Goal: Task Accomplishment & Management: Use online tool/utility

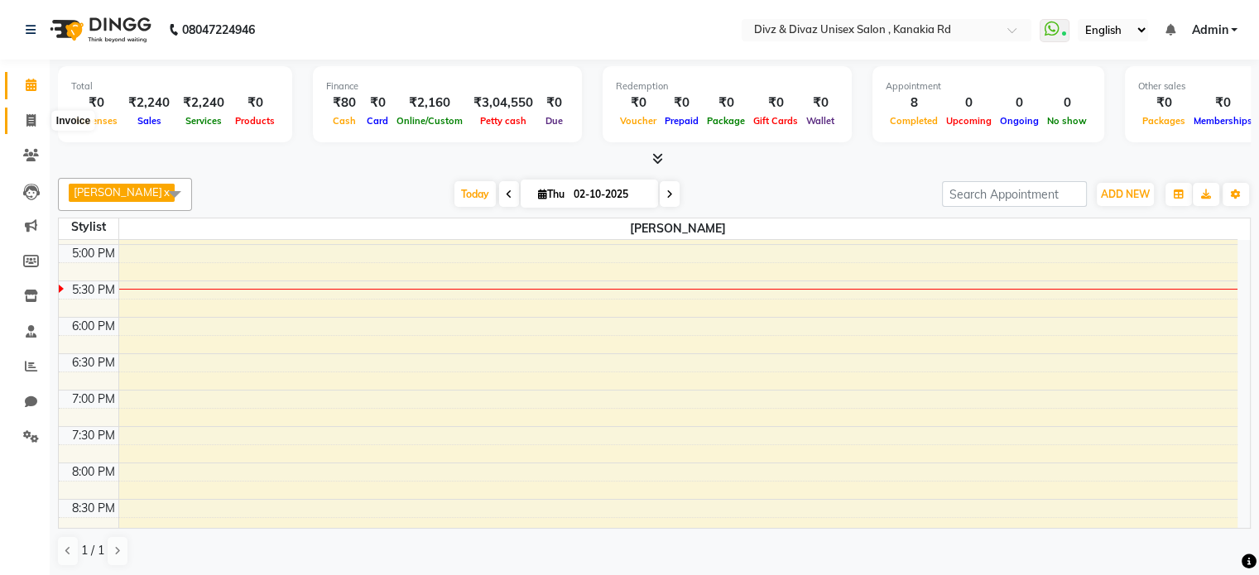
click at [30, 122] on icon at bounding box center [30, 120] width 9 height 12
select select "service"
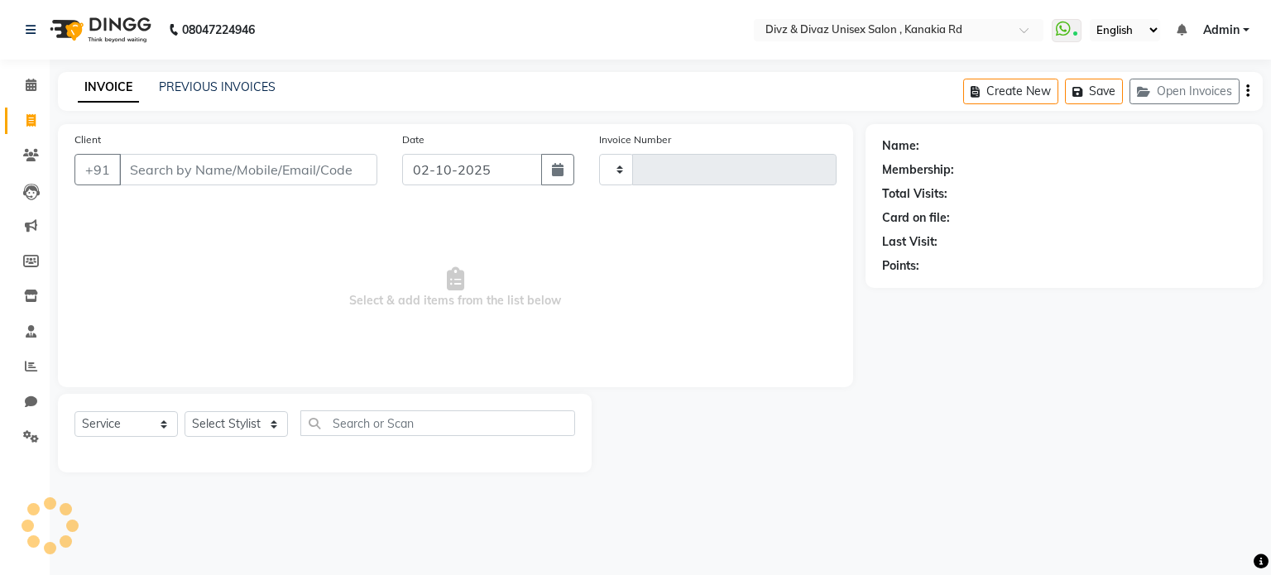
type input "2985"
select select "7588"
click at [175, 87] on link "PREVIOUS INVOICES" at bounding box center [217, 86] width 117 height 15
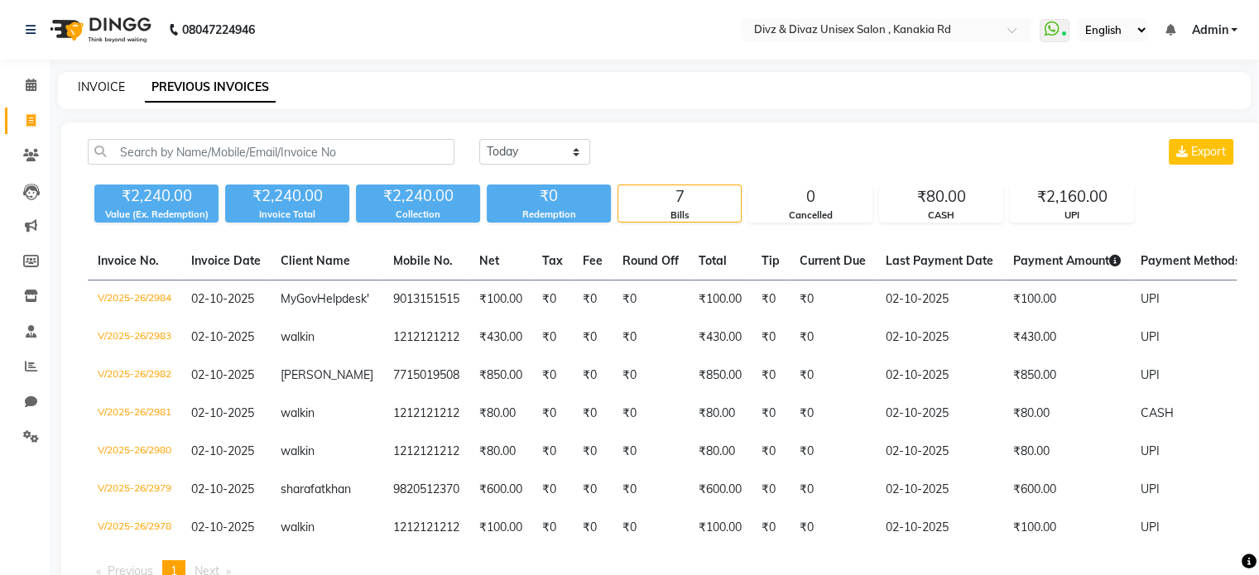
click at [103, 84] on link "INVOICE" at bounding box center [101, 86] width 47 height 15
select select "service"
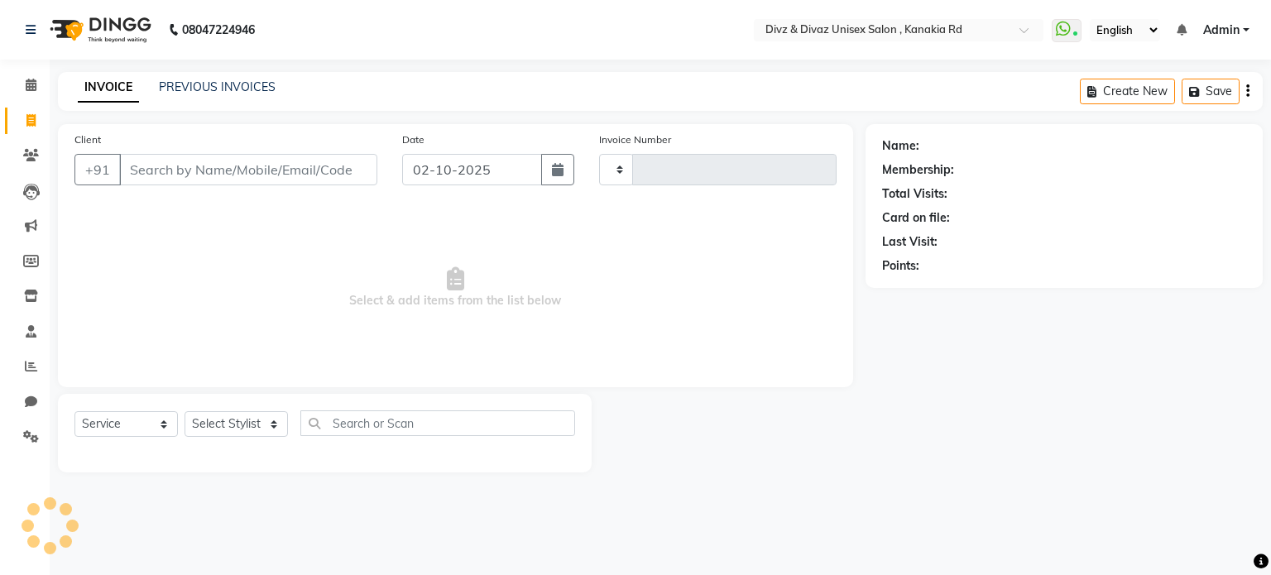
type input "2985"
select select "7588"
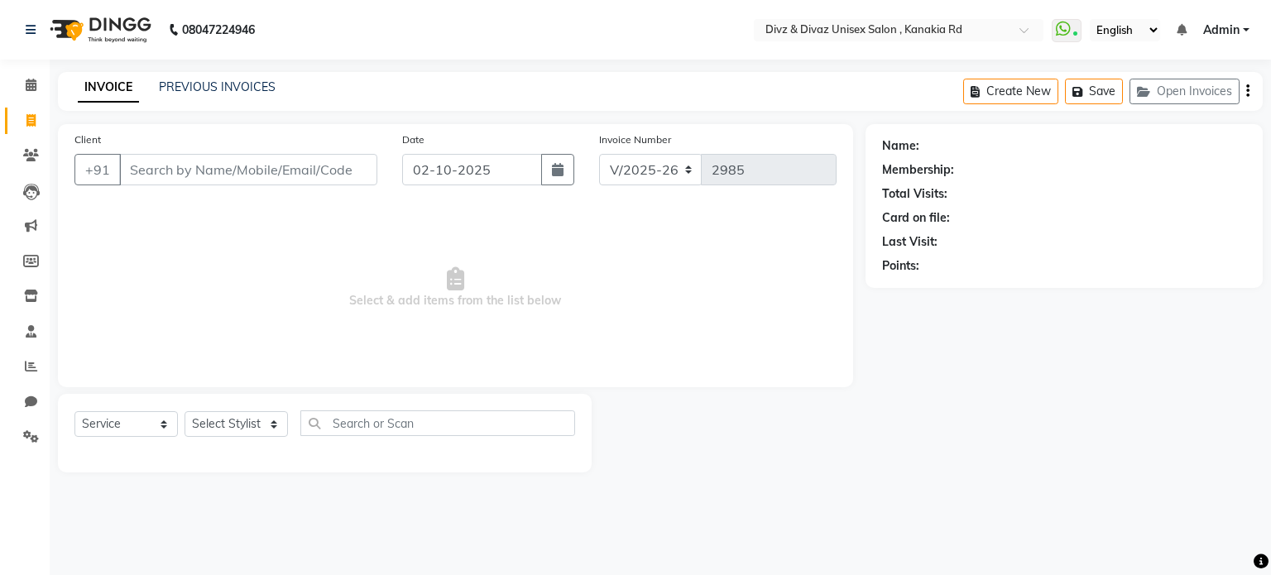
click at [210, 162] on input "Client" at bounding box center [248, 169] width 258 height 31
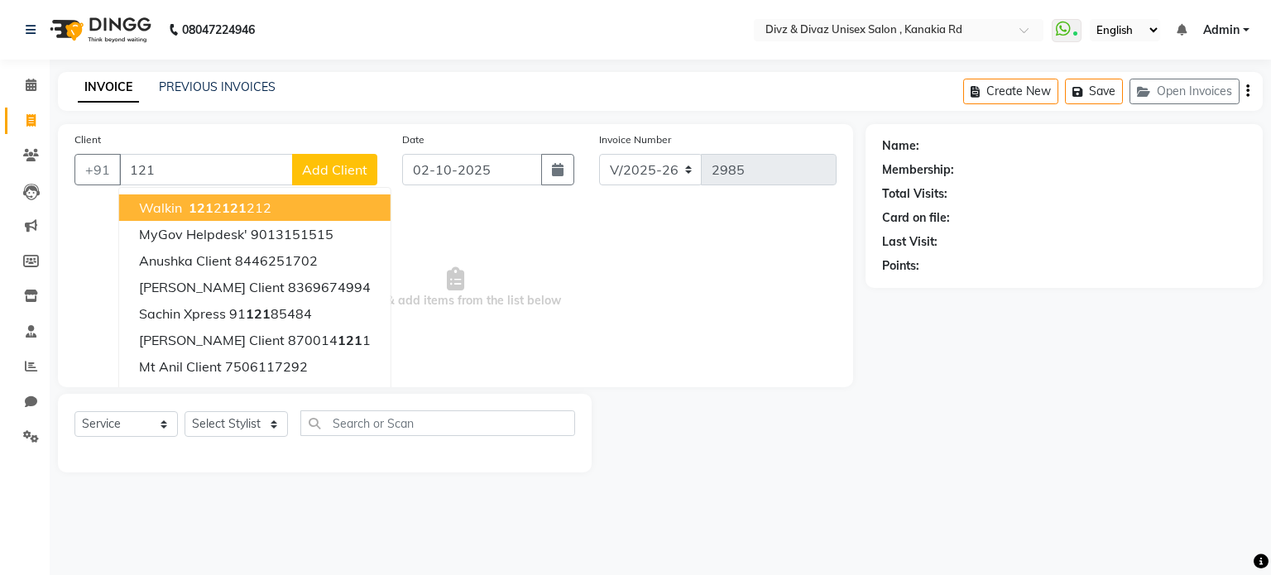
click at [271, 198] on button "walkin 121 2 121 212" at bounding box center [254, 207] width 271 height 26
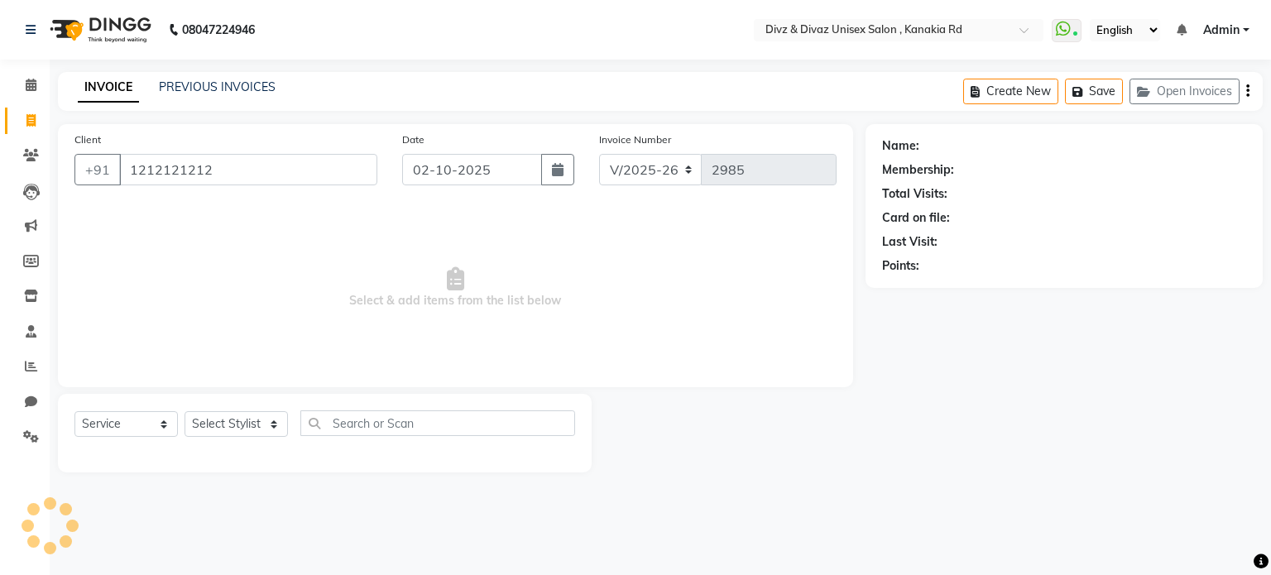
type input "1212121212"
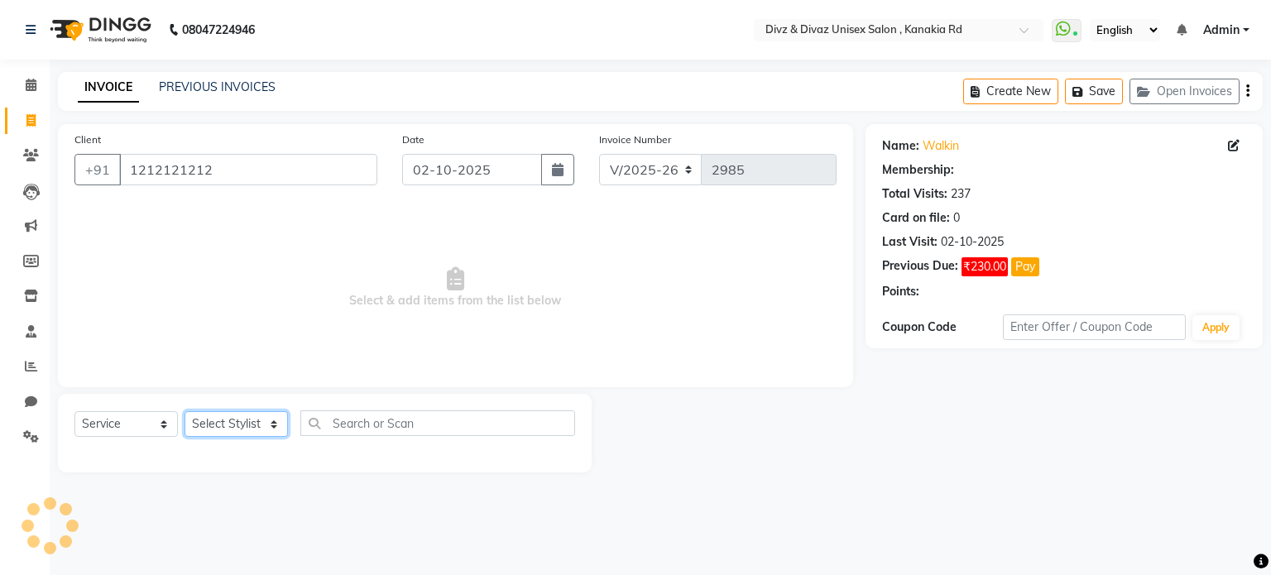
click at [275, 432] on select "Select Stylist [PERSON_NAME] Kailash [PERSON_NAME] Prem [PERSON_NAME]" at bounding box center [236, 424] width 103 height 26
select select "67195"
click at [185, 412] on select "Select Stylist [PERSON_NAME] Kailash [PERSON_NAME] Prem [PERSON_NAME]" at bounding box center [236, 424] width 103 height 26
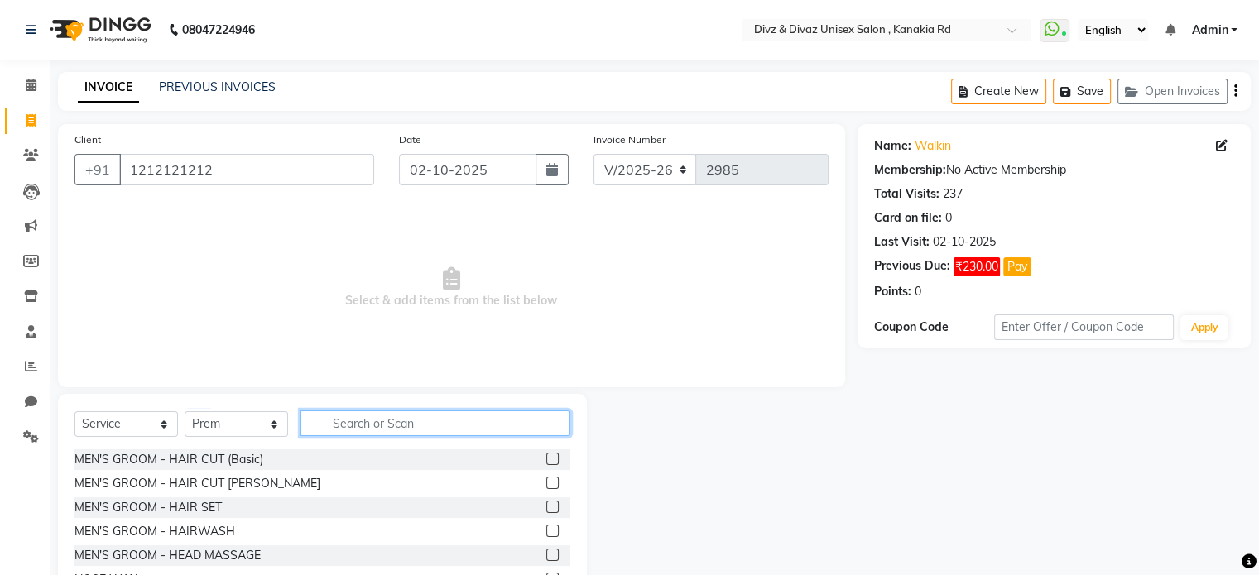
click at [440, 429] on input "text" at bounding box center [435, 423] width 270 height 26
click at [546, 456] on label at bounding box center [552, 459] width 12 height 12
click at [546, 456] on input "checkbox" at bounding box center [551, 459] width 11 height 11
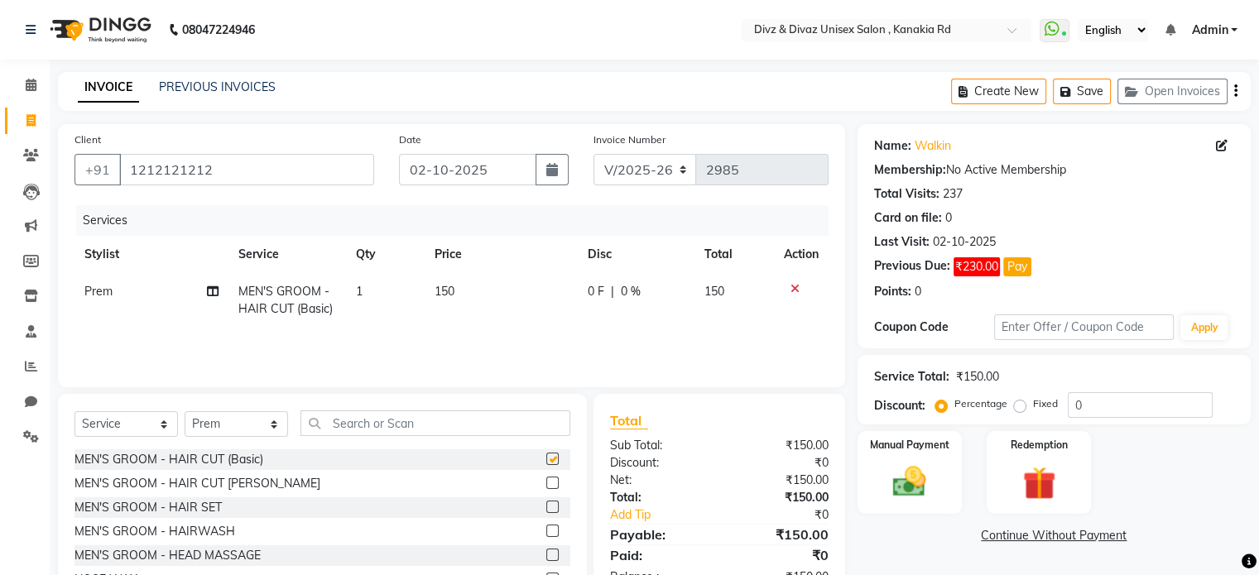
checkbox input "false"
click at [920, 469] on img at bounding box center [908, 483] width 55 height 40
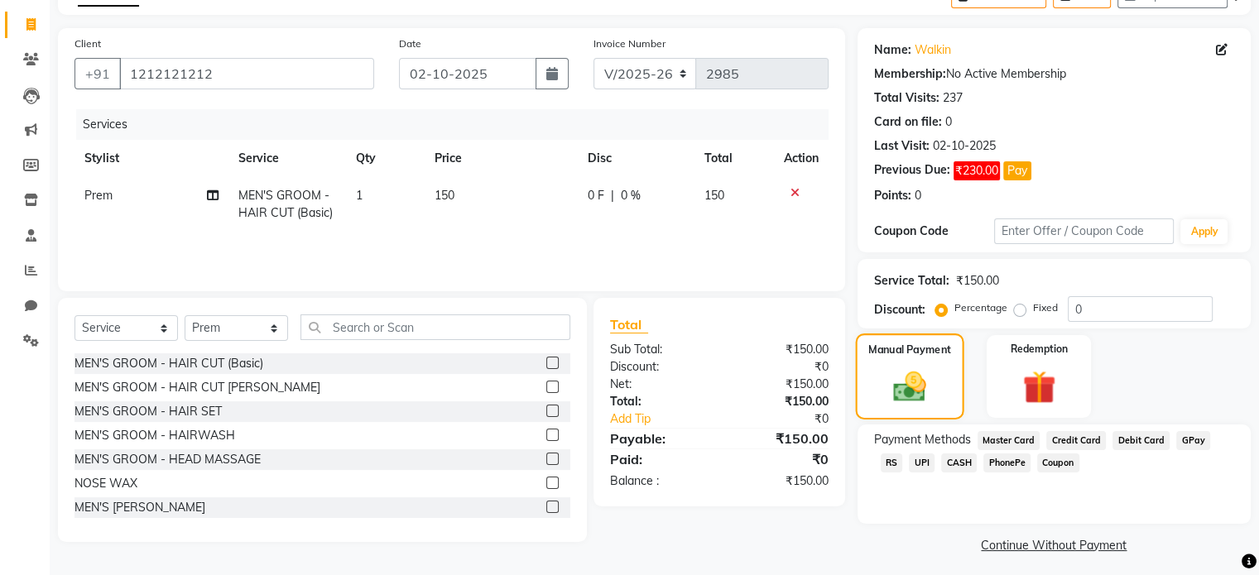
scroll to position [99, 0]
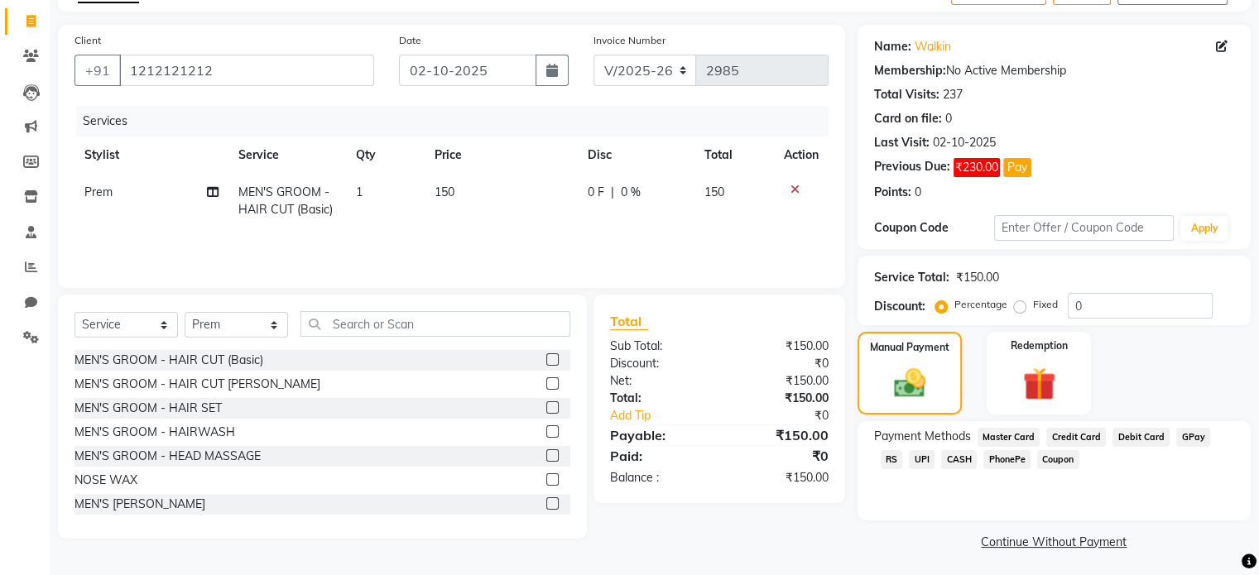
click at [941, 453] on span "CASH" at bounding box center [959, 459] width 36 height 19
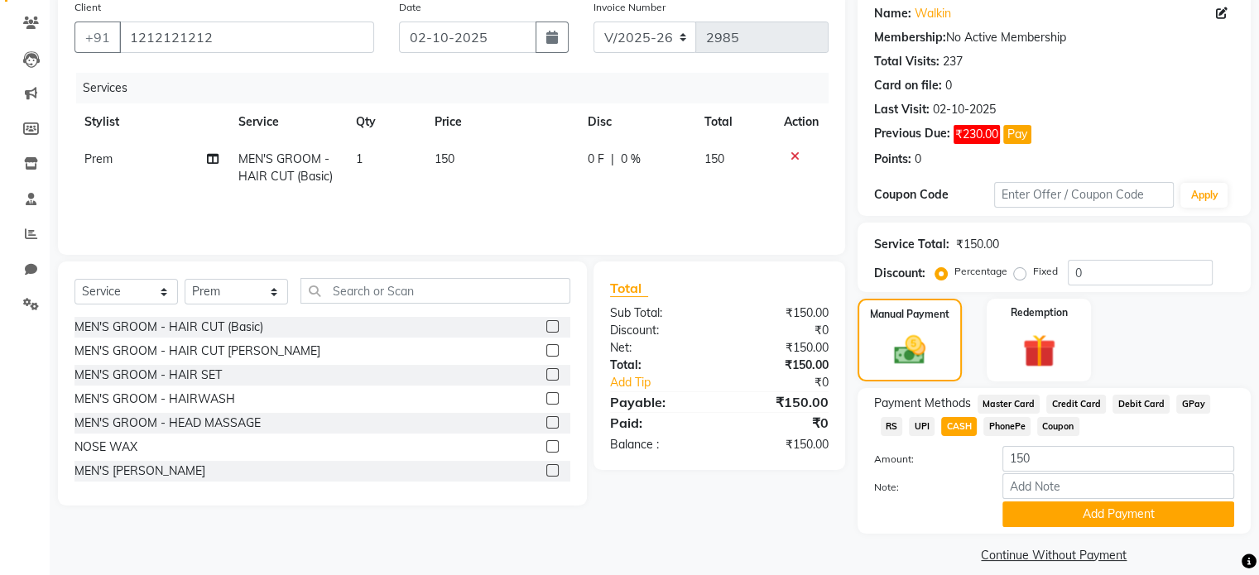
scroll to position [151, 0]
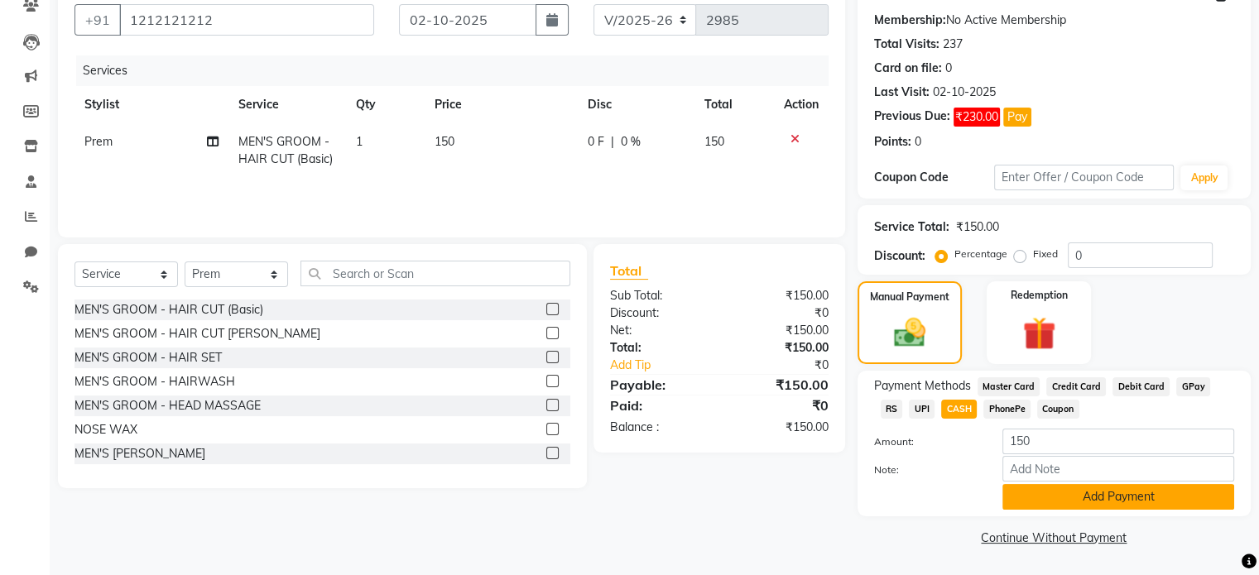
click at [1072, 491] on button "Add Payment" at bounding box center [1118, 497] width 232 height 26
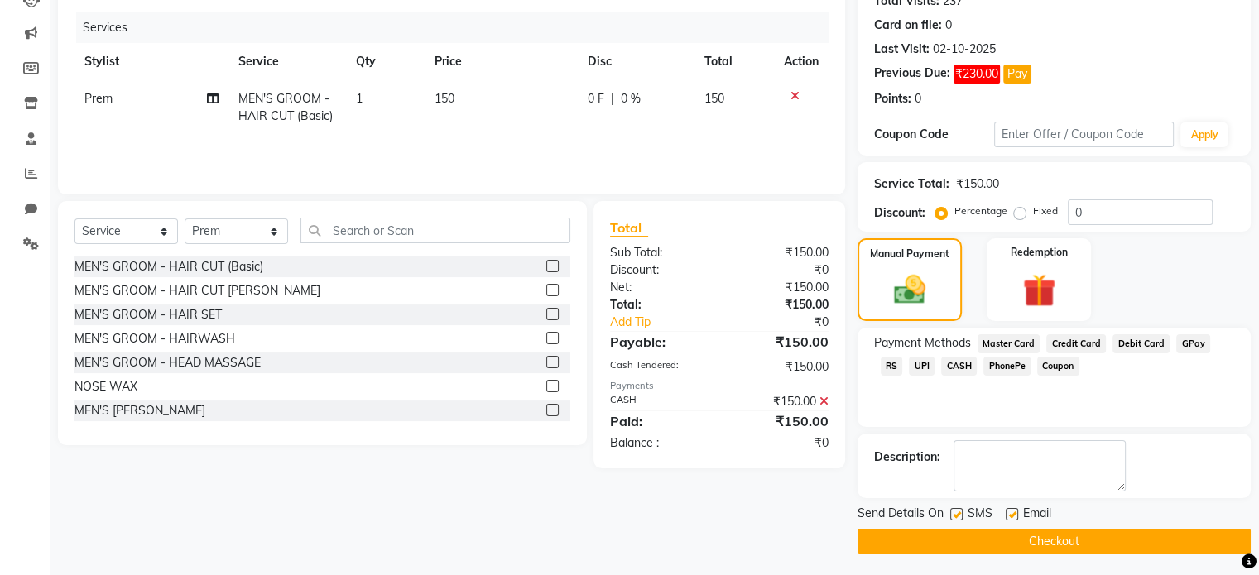
scroll to position [195, 0]
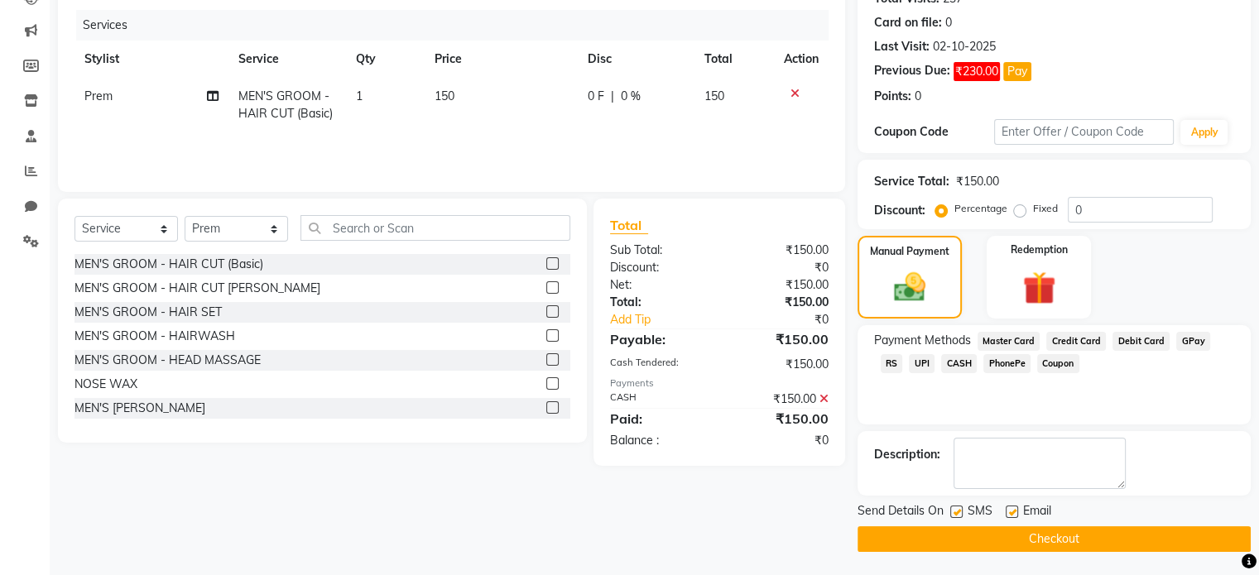
click at [1069, 544] on button "Checkout" at bounding box center [1053, 539] width 393 height 26
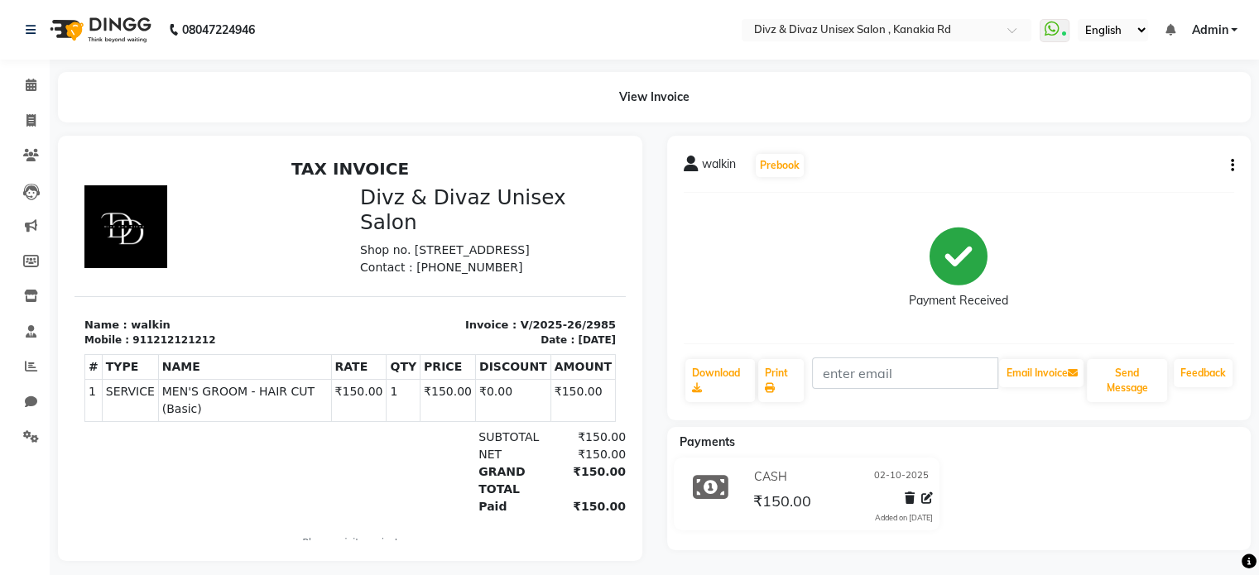
scroll to position [22, 0]
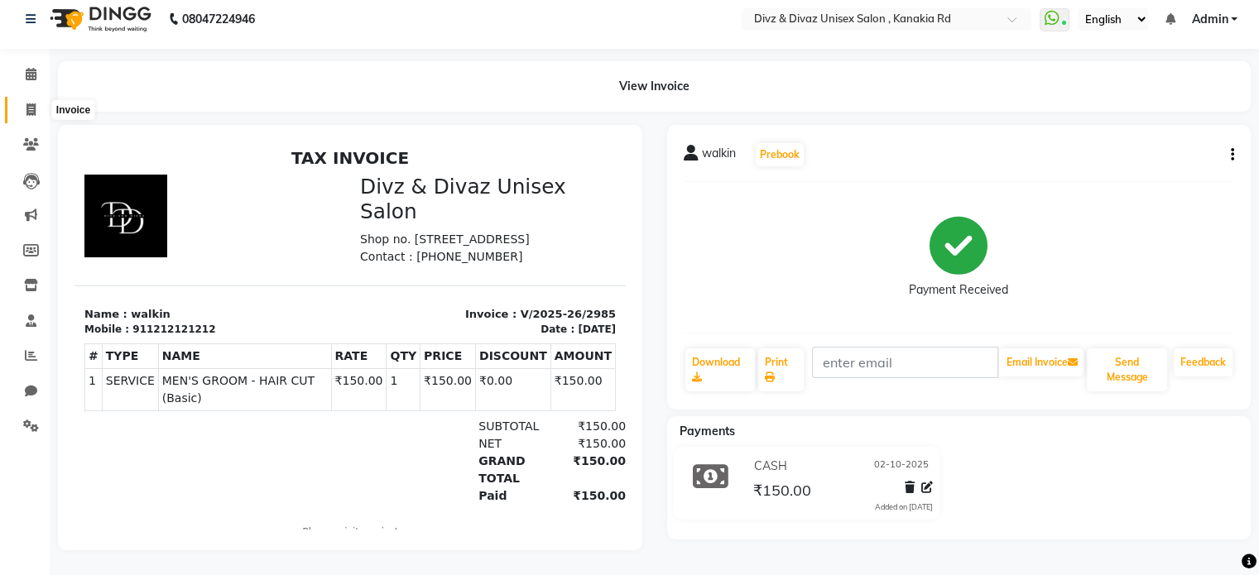
click at [23, 101] on span at bounding box center [31, 110] width 29 height 19
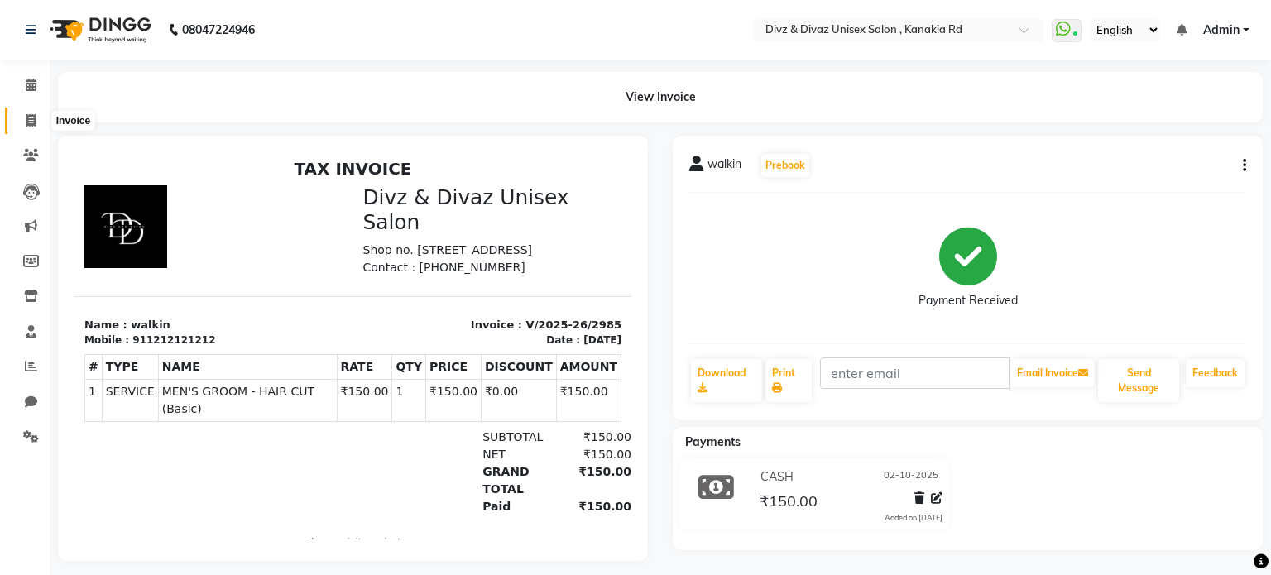
select select "service"
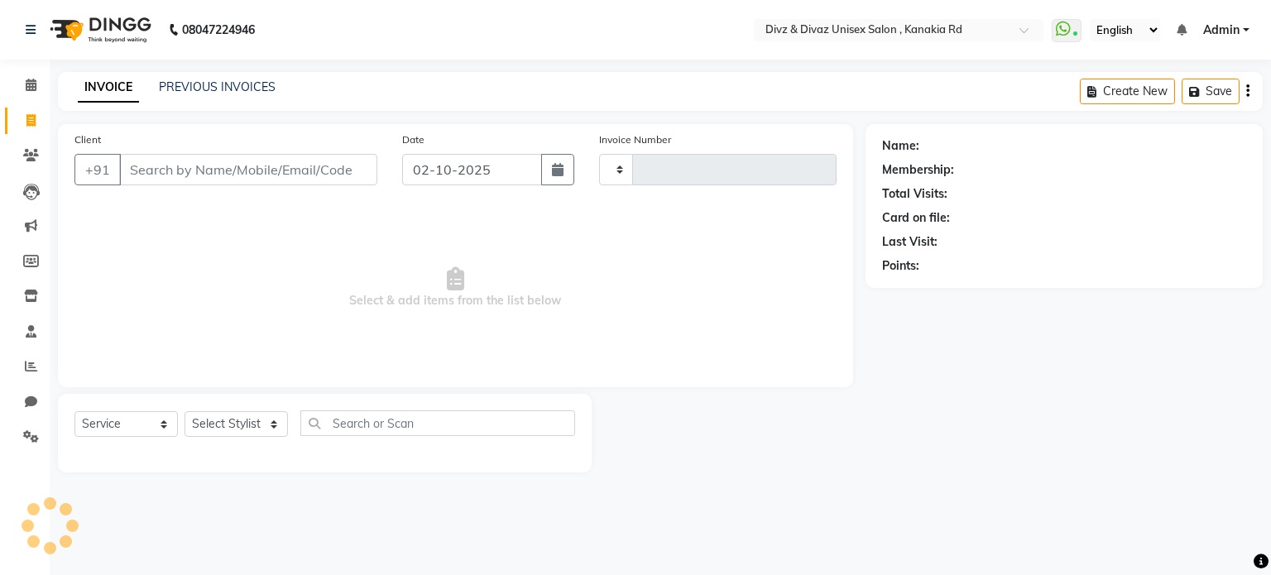
type input "2986"
select select "7588"
click at [160, 167] on input "Client" at bounding box center [248, 169] width 258 height 31
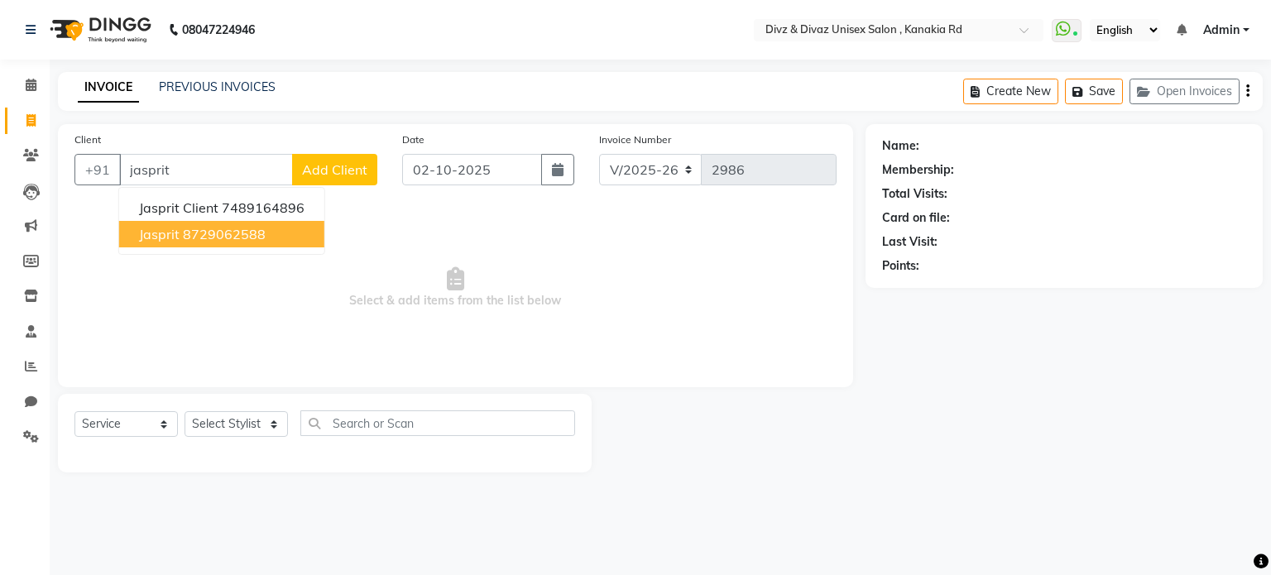
click at [262, 232] on ngb-highlight "8729062588" at bounding box center [224, 234] width 83 height 17
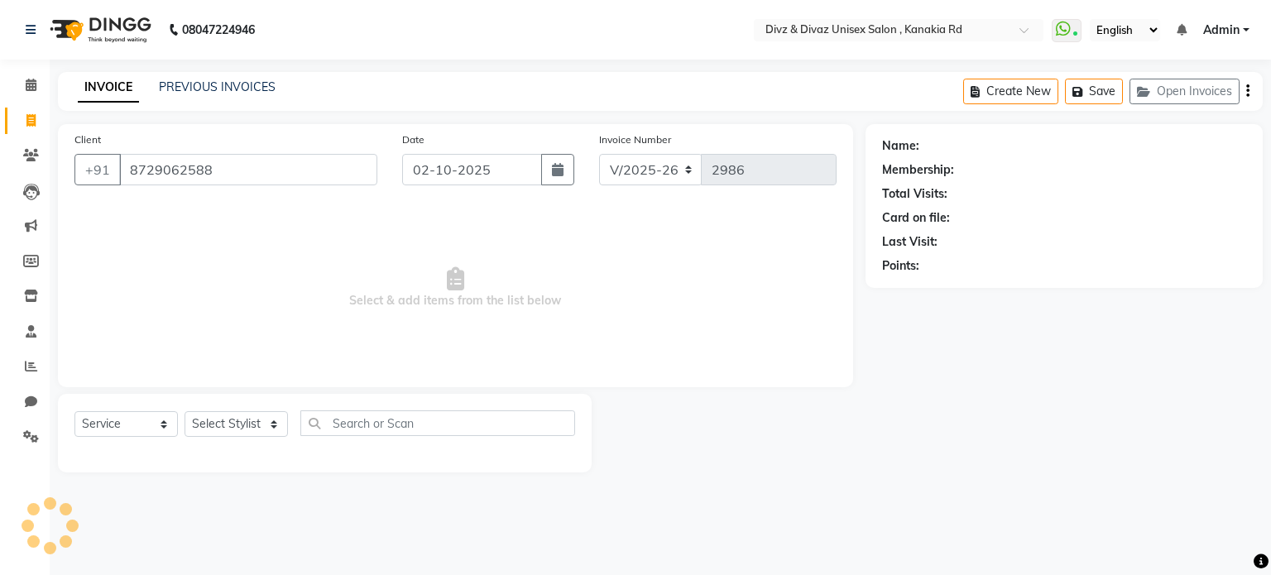
type input "8729062588"
click at [238, 418] on select "Select Stylist [PERSON_NAME] Kailash [PERSON_NAME] Prem [PERSON_NAME]" at bounding box center [236, 424] width 103 height 26
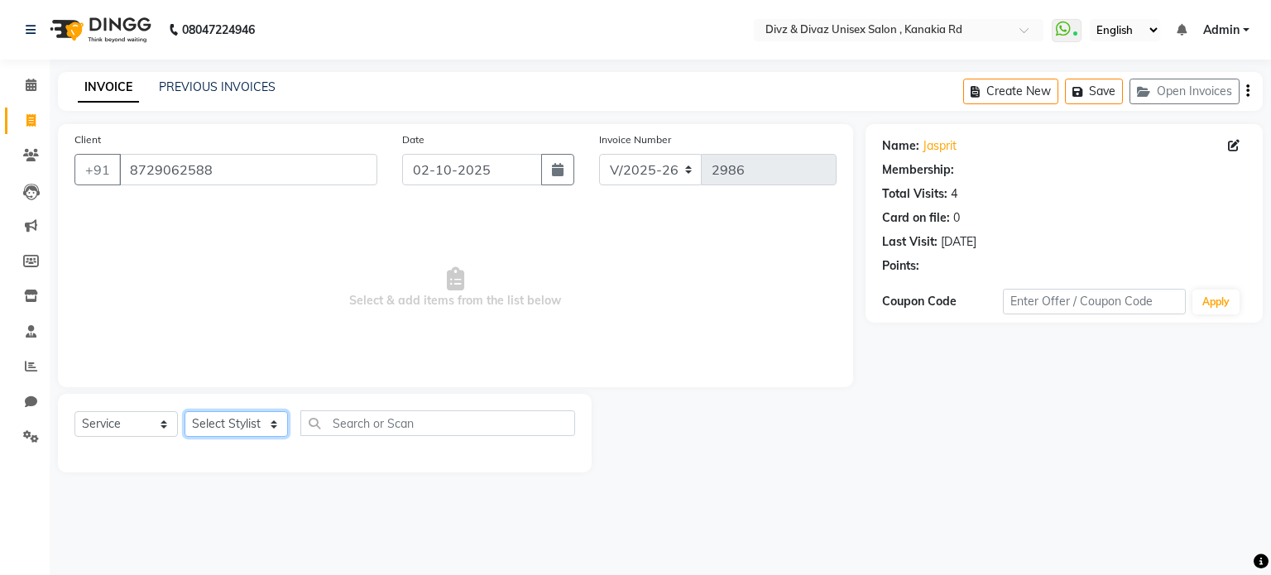
select select "92008"
click at [185, 412] on select "Select Stylist [PERSON_NAME] Kailash [PERSON_NAME] Prem [PERSON_NAME]" at bounding box center [236, 424] width 103 height 26
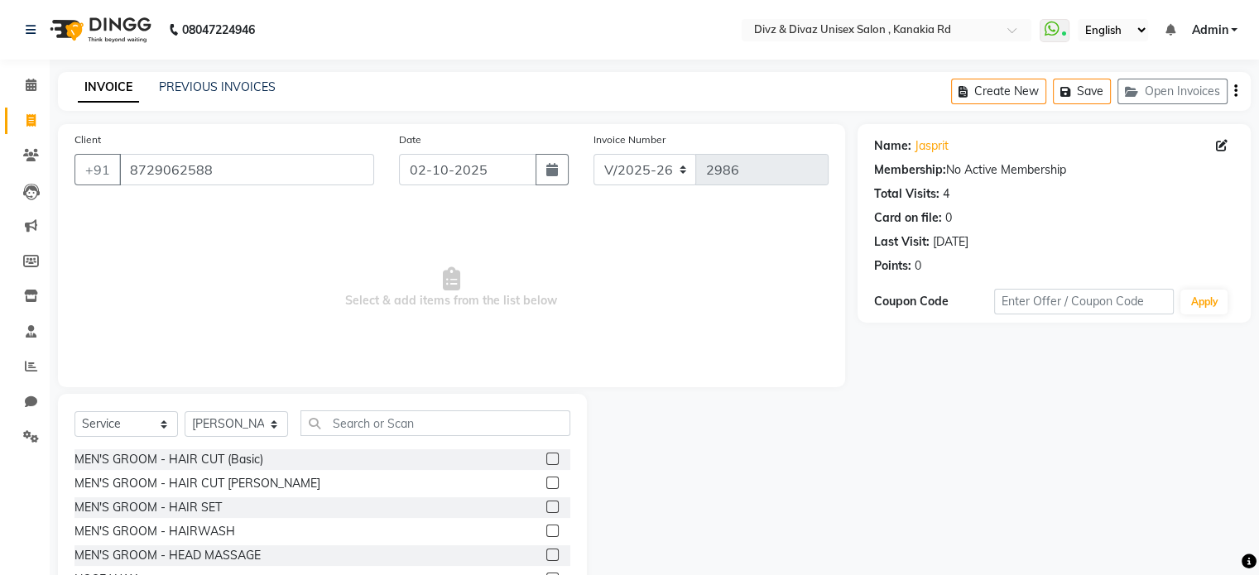
click at [546, 458] on label at bounding box center [552, 459] width 12 height 12
click at [546, 458] on input "checkbox" at bounding box center [551, 459] width 11 height 11
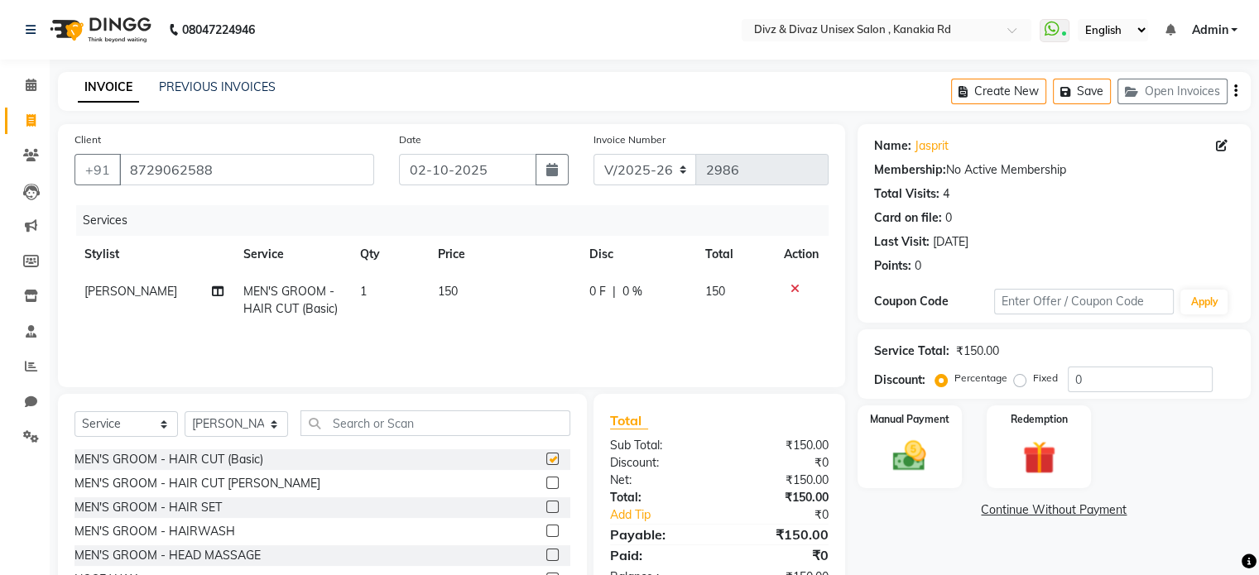
checkbox input "false"
click at [460, 287] on td "150" at bounding box center [503, 300] width 151 height 55
select select "92008"
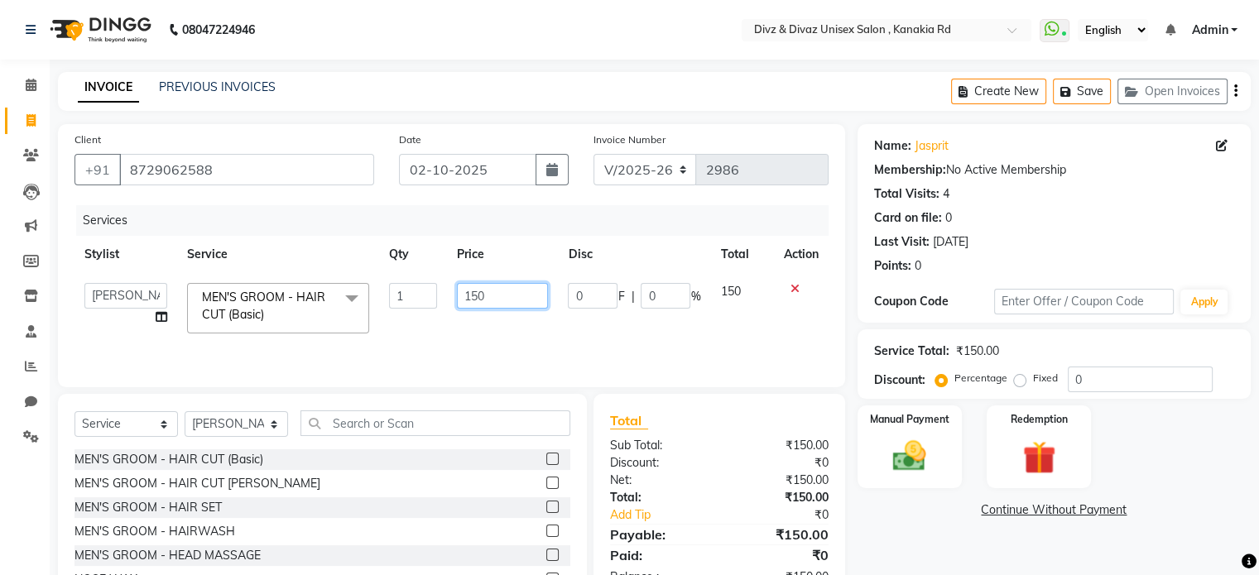
click at [487, 294] on input "150" at bounding box center [502, 296] width 91 height 26
type input "1"
type input "200"
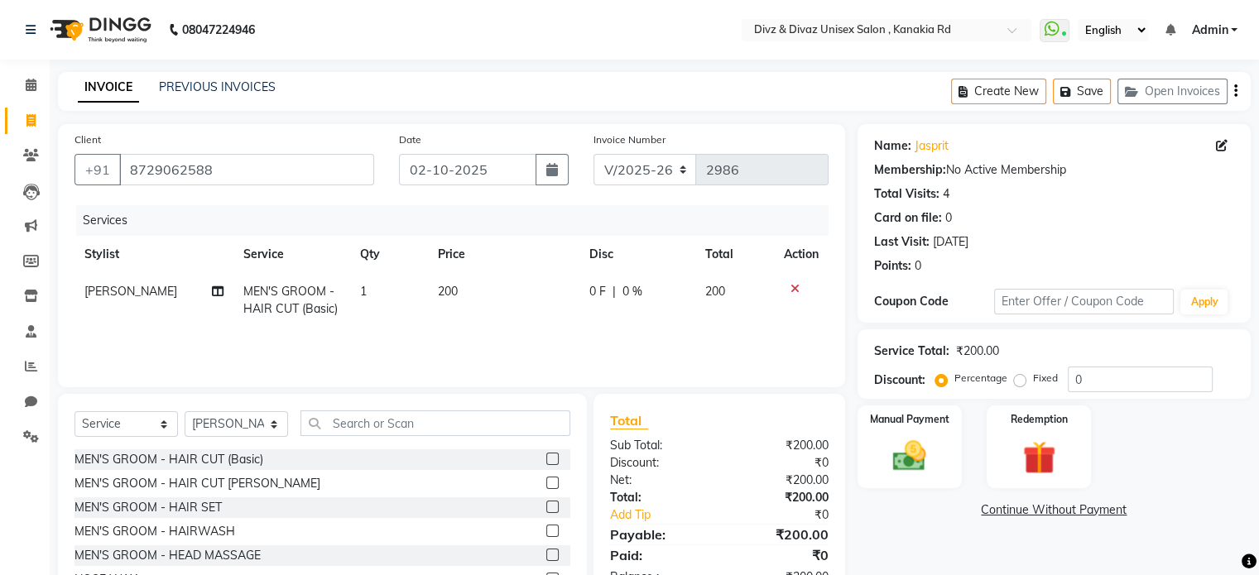
click at [737, 305] on td "200" at bounding box center [734, 300] width 79 height 55
select select "92008"
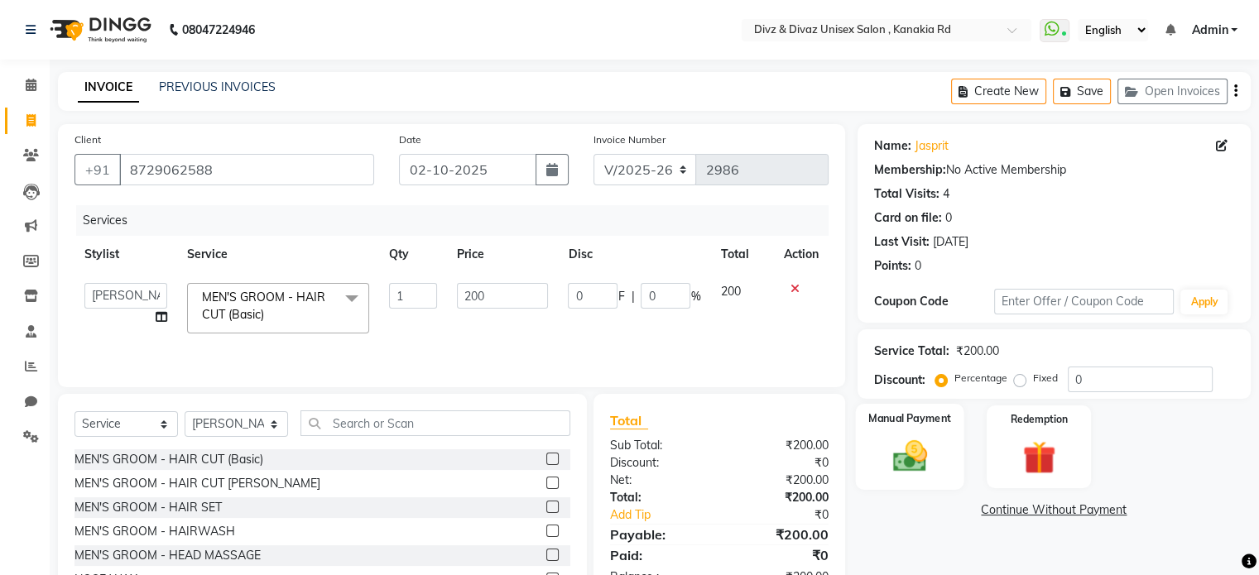
click at [895, 463] on img at bounding box center [908, 457] width 55 height 40
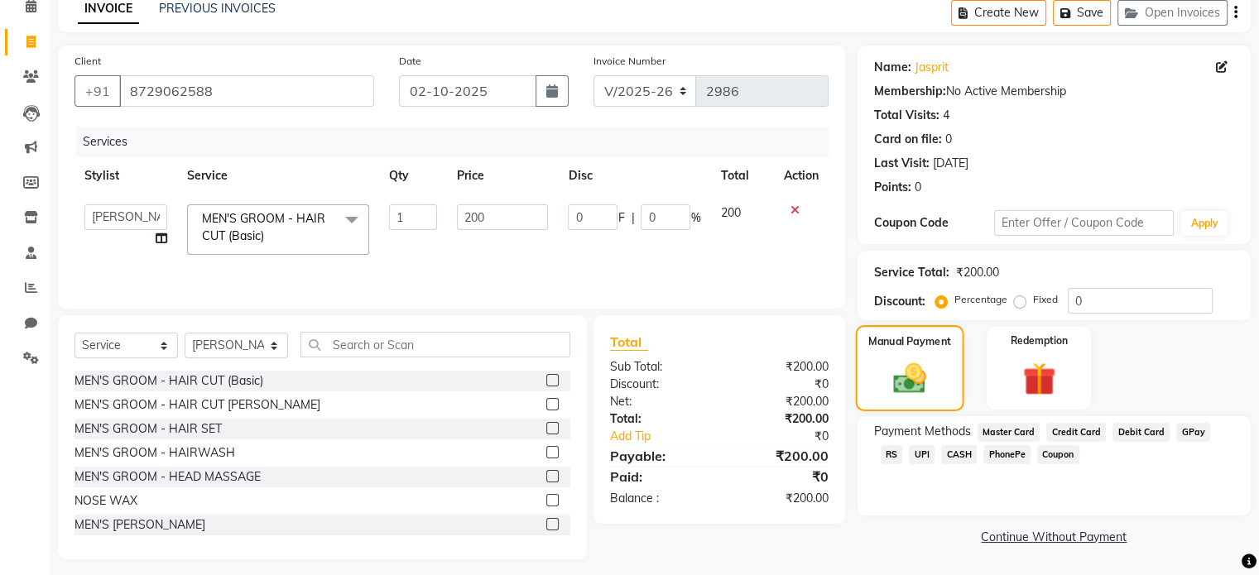
scroll to position [88, 0]
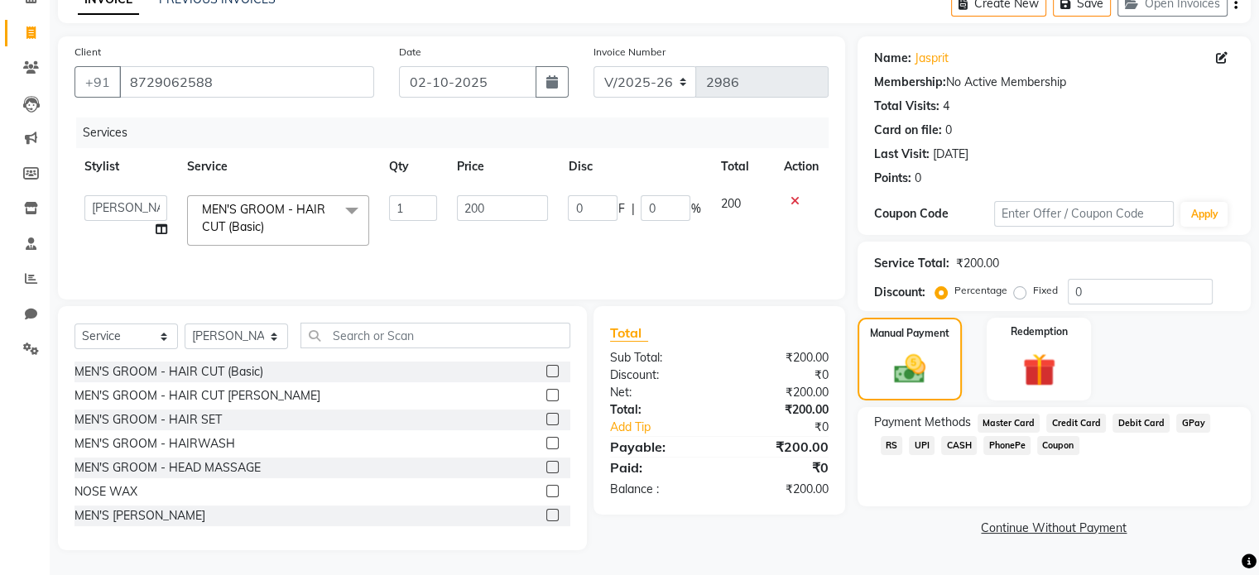
click at [909, 447] on span "UPI" at bounding box center [922, 445] width 26 height 19
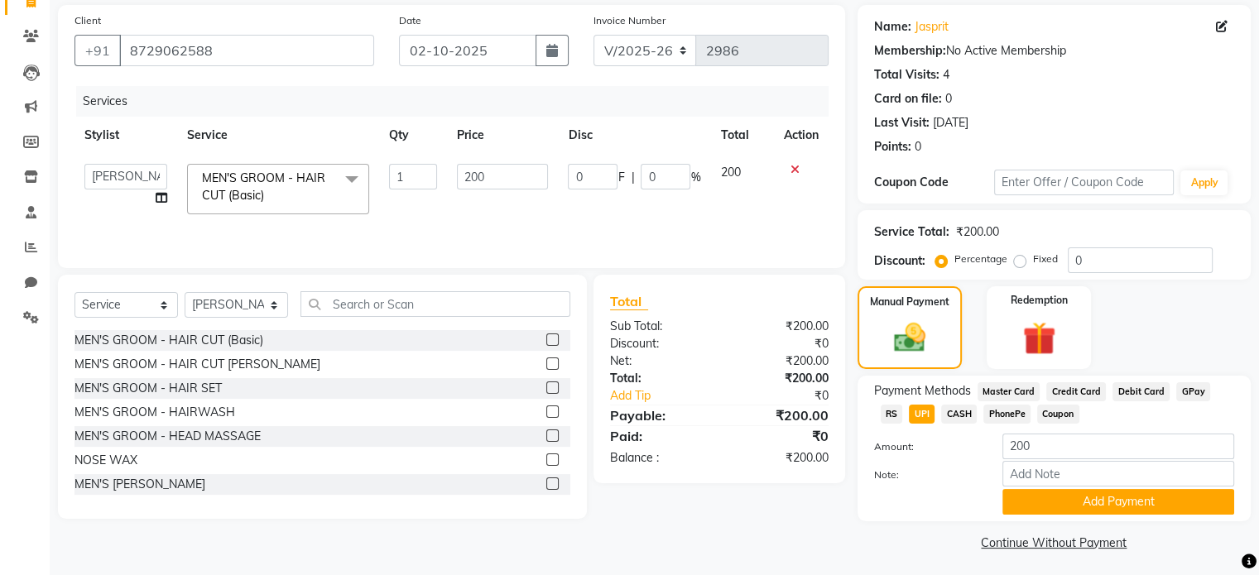
scroll to position [121, 0]
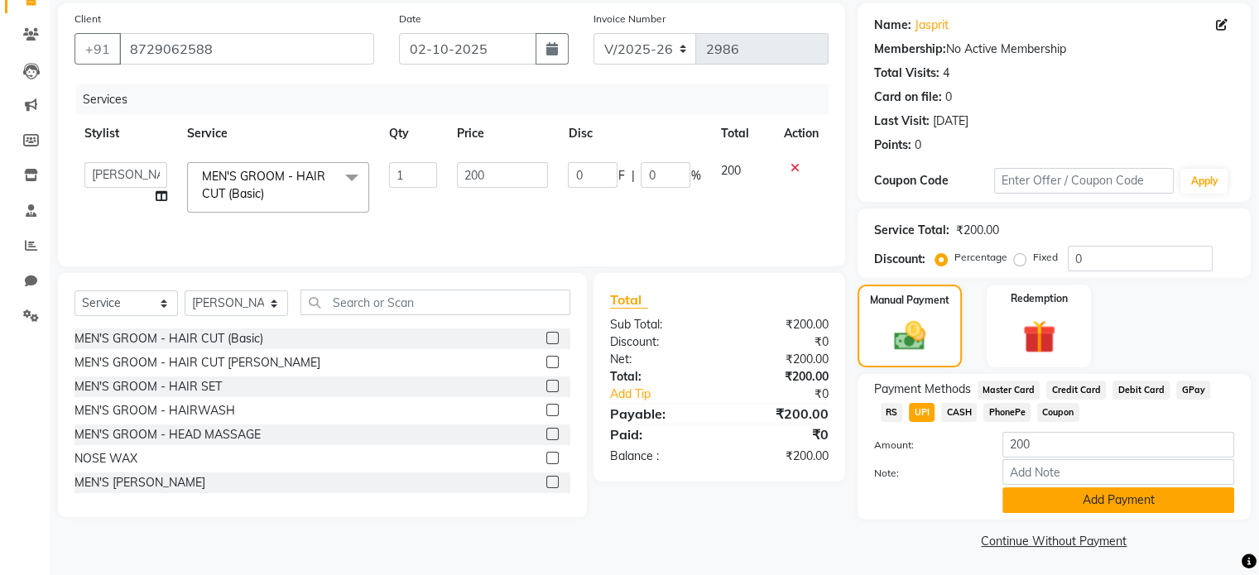
click at [1053, 505] on button "Add Payment" at bounding box center [1118, 500] width 232 height 26
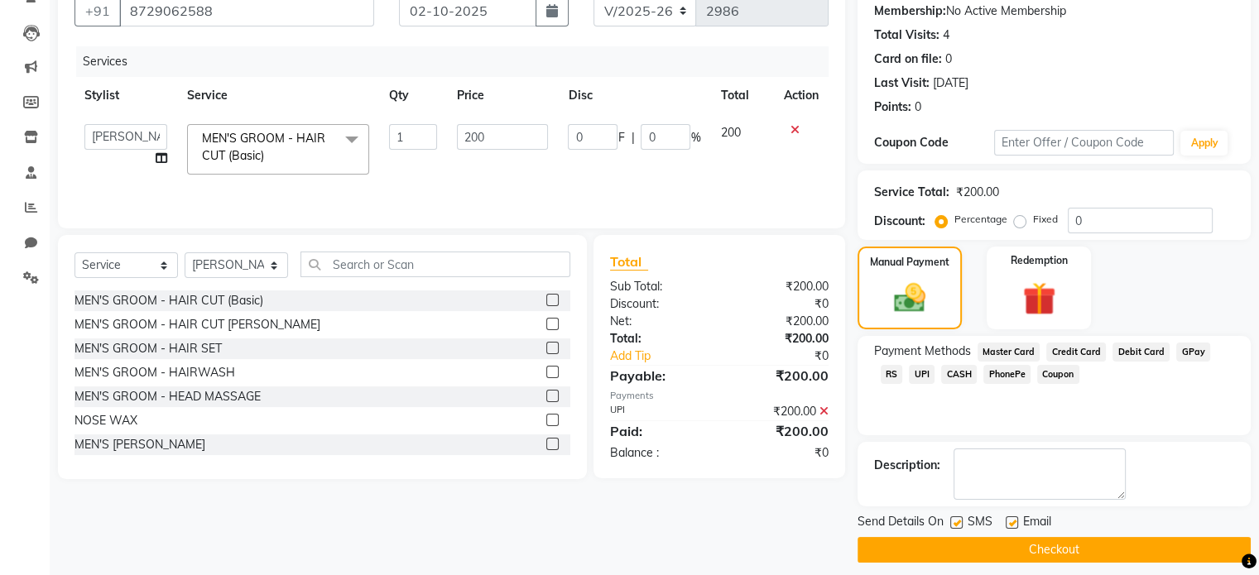
scroll to position [170, 0]
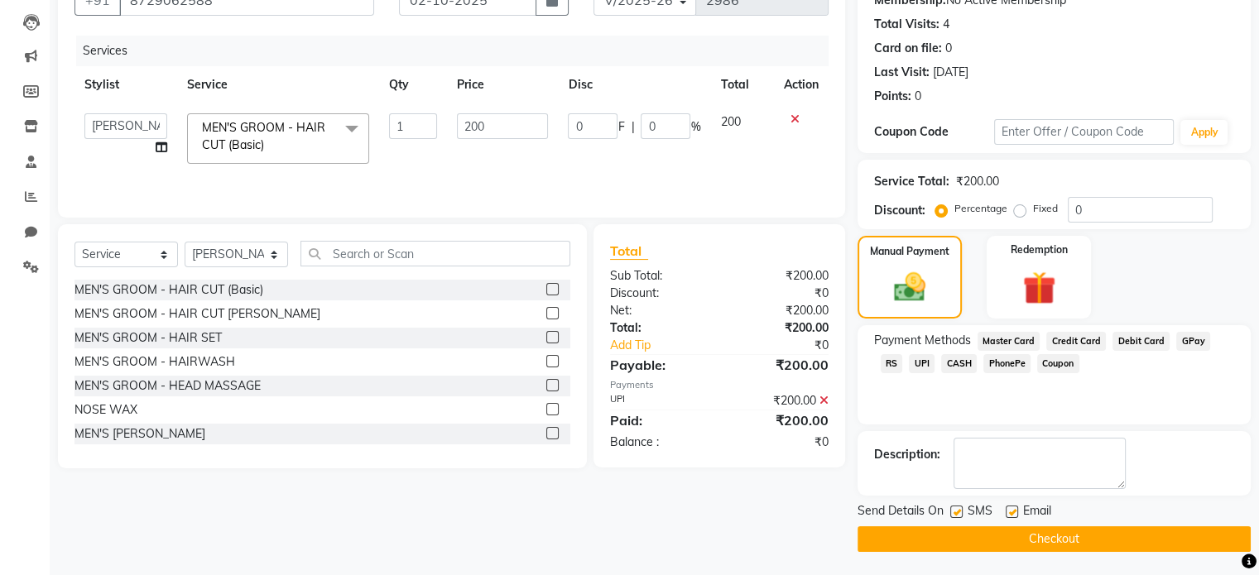
click at [1039, 547] on button "Checkout" at bounding box center [1053, 539] width 393 height 26
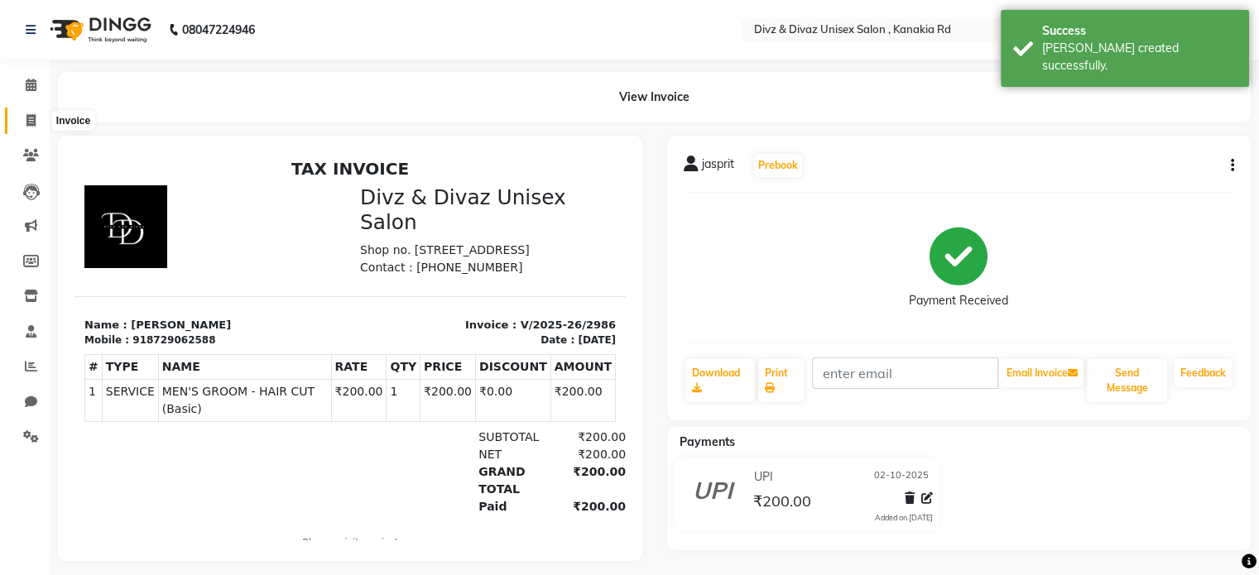
click at [27, 116] on icon at bounding box center [30, 120] width 9 height 12
select select "service"
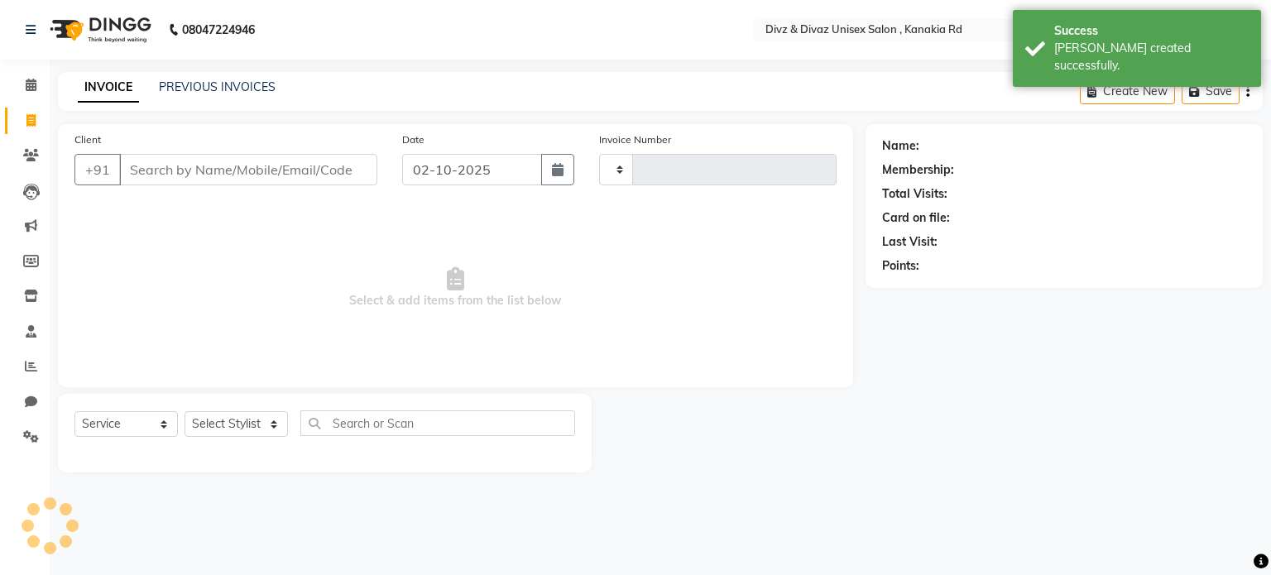
click at [128, 155] on input "Client" at bounding box center [248, 169] width 258 height 31
type input "2987"
select select "7588"
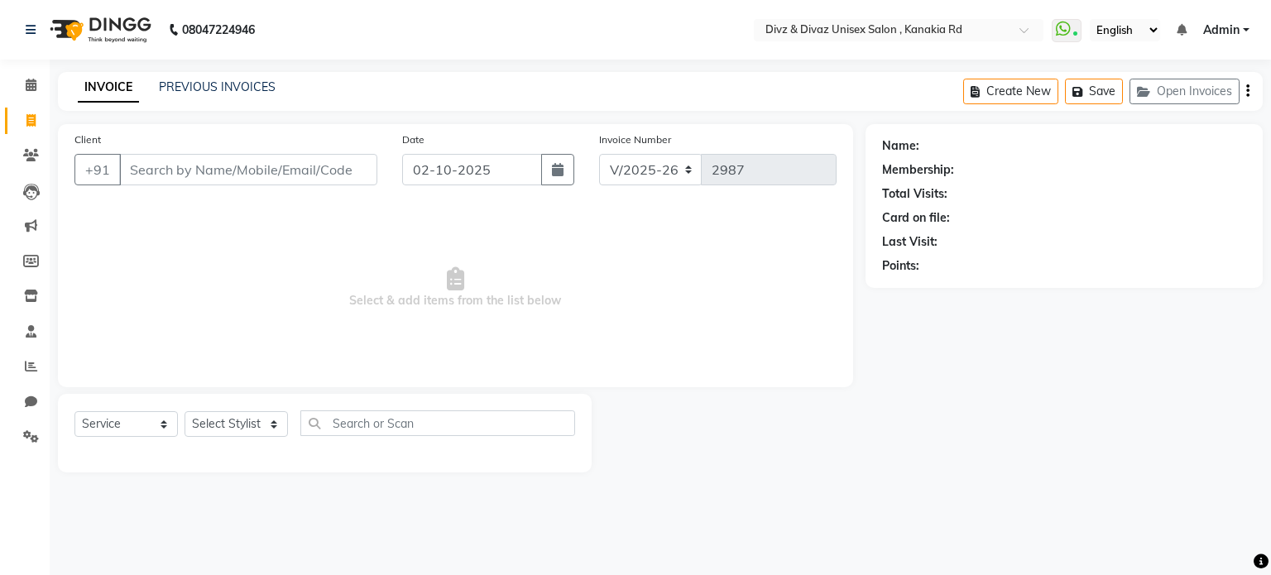
click at [281, 171] on input "Client" at bounding box center [248, 169] width 258 height 31
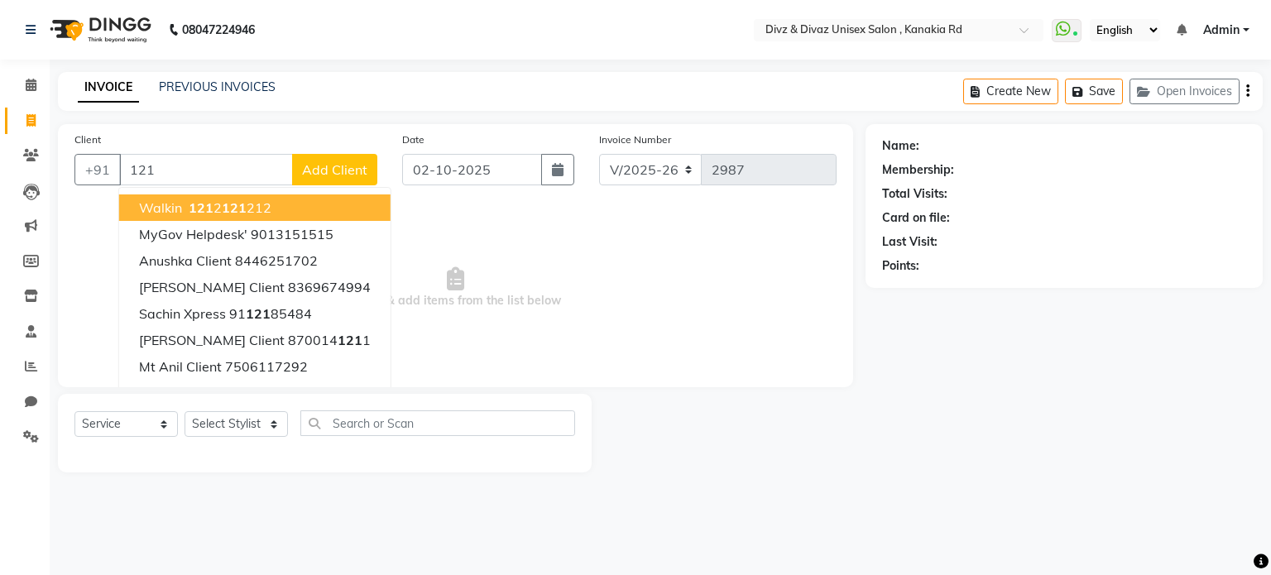
click at [271, 208] on button "walkin 121 2 121 212" at bounding box center [254, 207] width 271 height 26
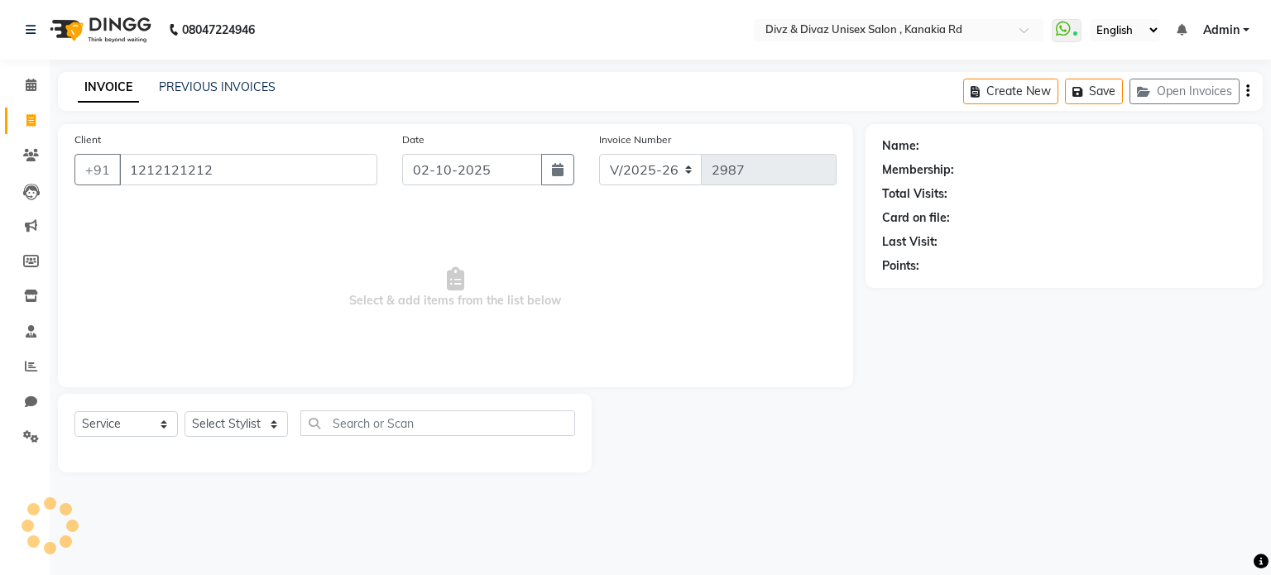
type input "1212121212"
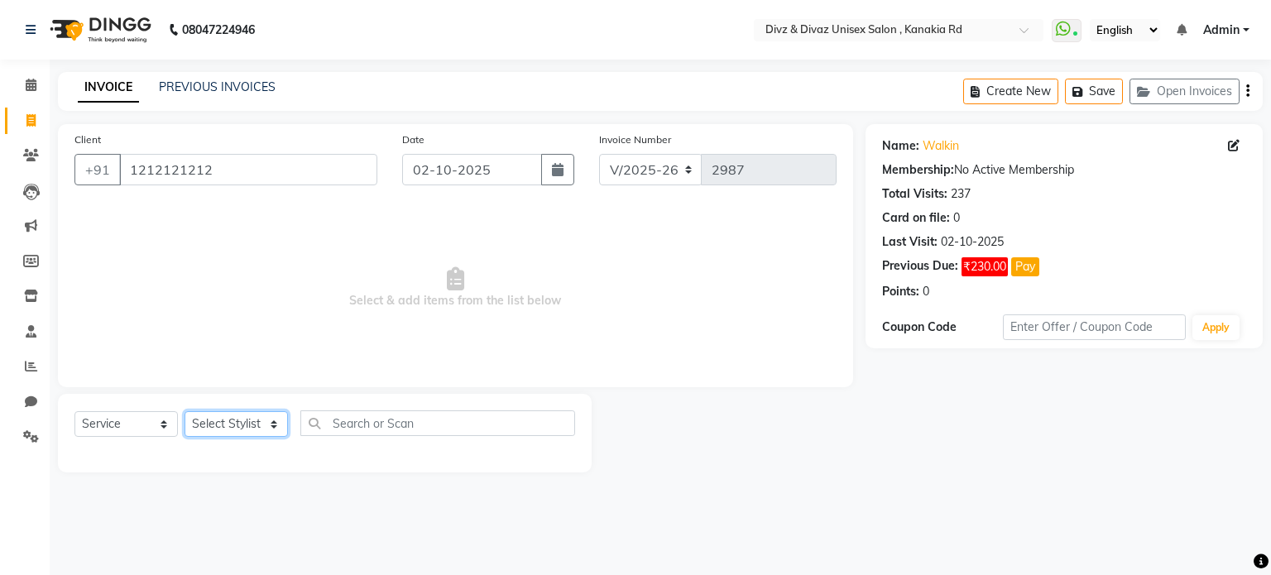
click at [258, 427] on select "Select Stylist [PERSON_NAME] Kailash [PERSON_NAME] Prem [PERSON_NAME]" at bounding box center [236, 424] width 103 height 26
select select "67195"
click at [185, 412] on select "Select Stylist [PERSON_NAME] Kailash [PERSON_NAME] Prem [PERSON_NAME]" at bounding box center [236, 424] width 103 height 26
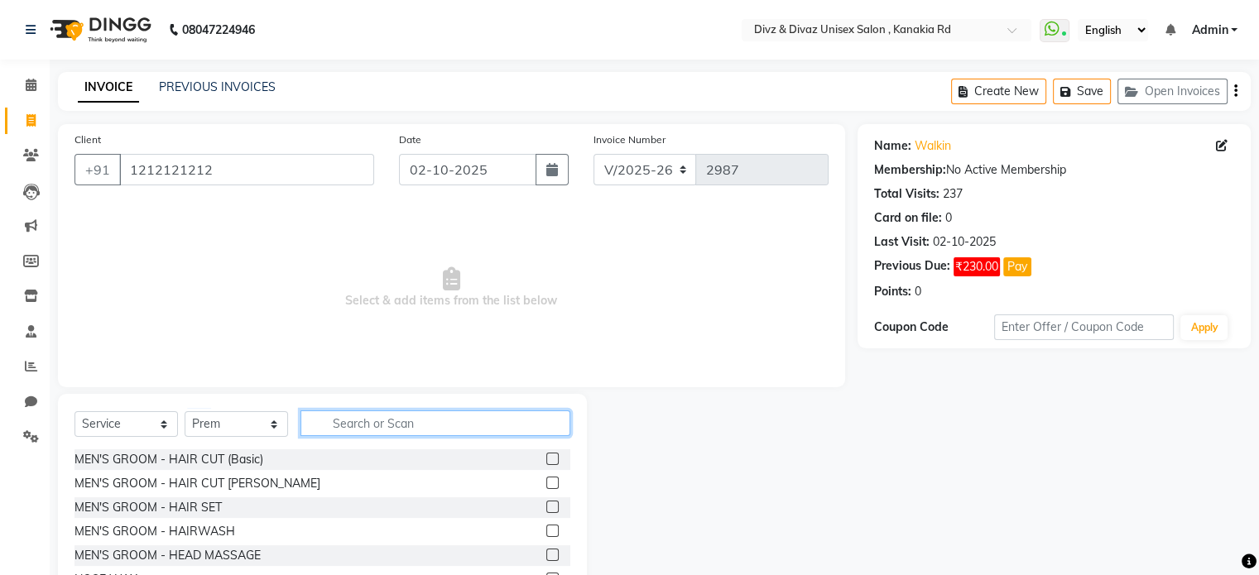
click at [535, 430] on input "text" at bounding box center [435, 423] width 270 height 26
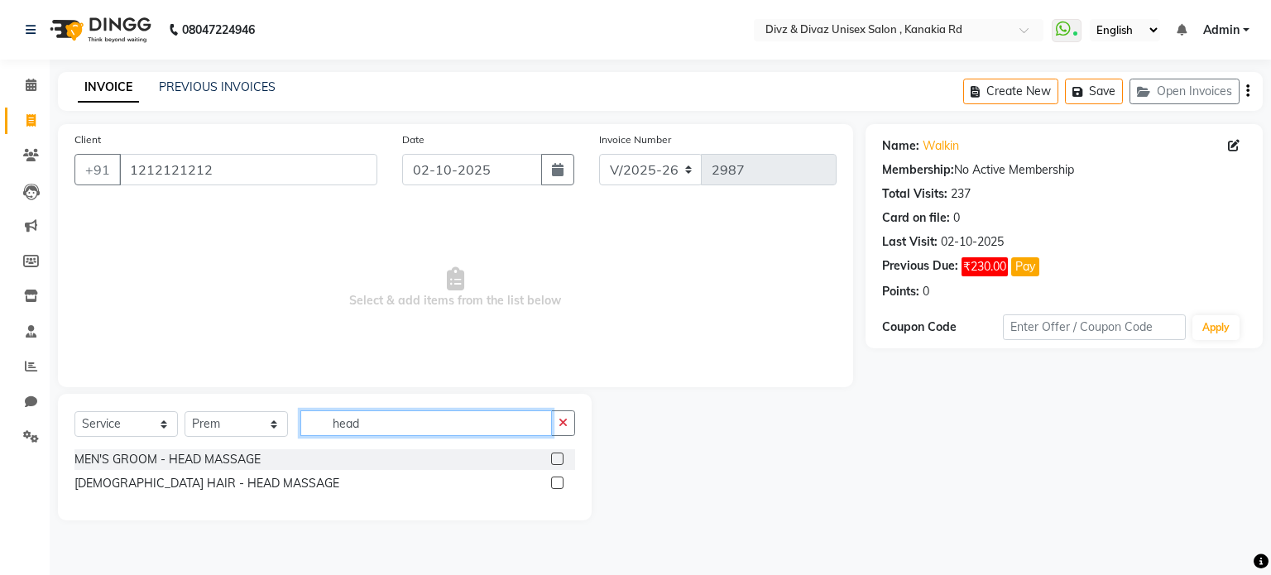
type input "head"
click at [557, 463] on label at bounding box center [557, 459] width 12 height 12
click at [557, 463] on input "checkbox" at bounding box center [556, 459] width 11 height 11
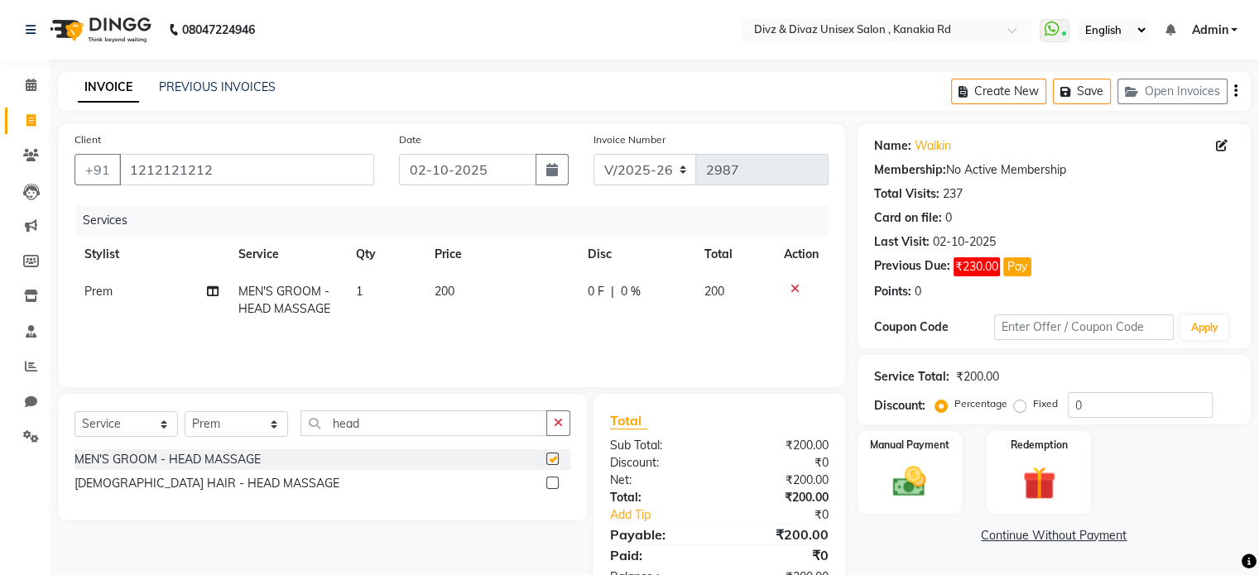
checkbox input "false"
click at [563, 427] on button "button" at bounding box center [558, 423] width 24 height 26
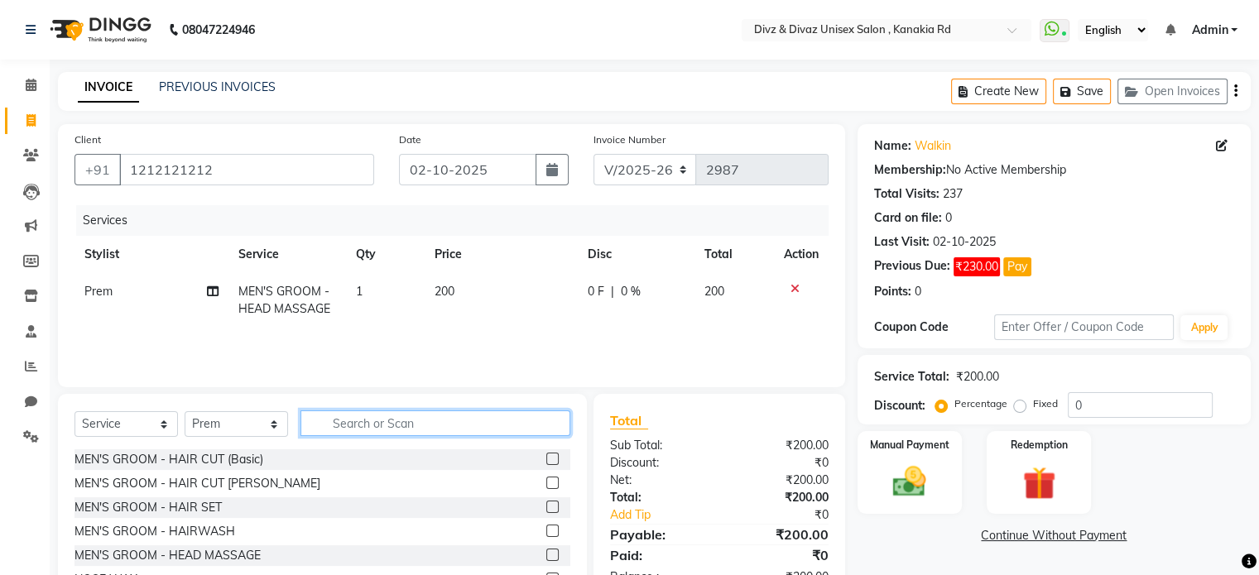
click at [545, 420] on input "text" at bounding box center [435, 423] width 270 height 26
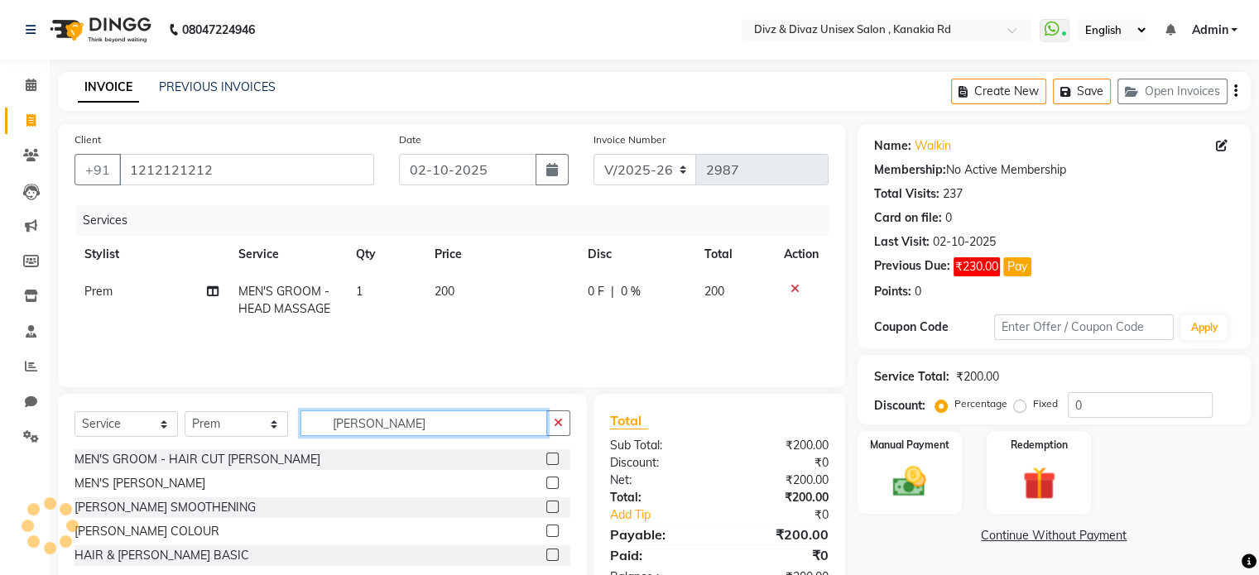
type input "[PERSON_NAME]"
click at [555, 484] on label at bounding box center [552, 483] width 12 height 12
click at [555, 484] on input "checkbox" at bounding box center [551, 483] width 11 height 11
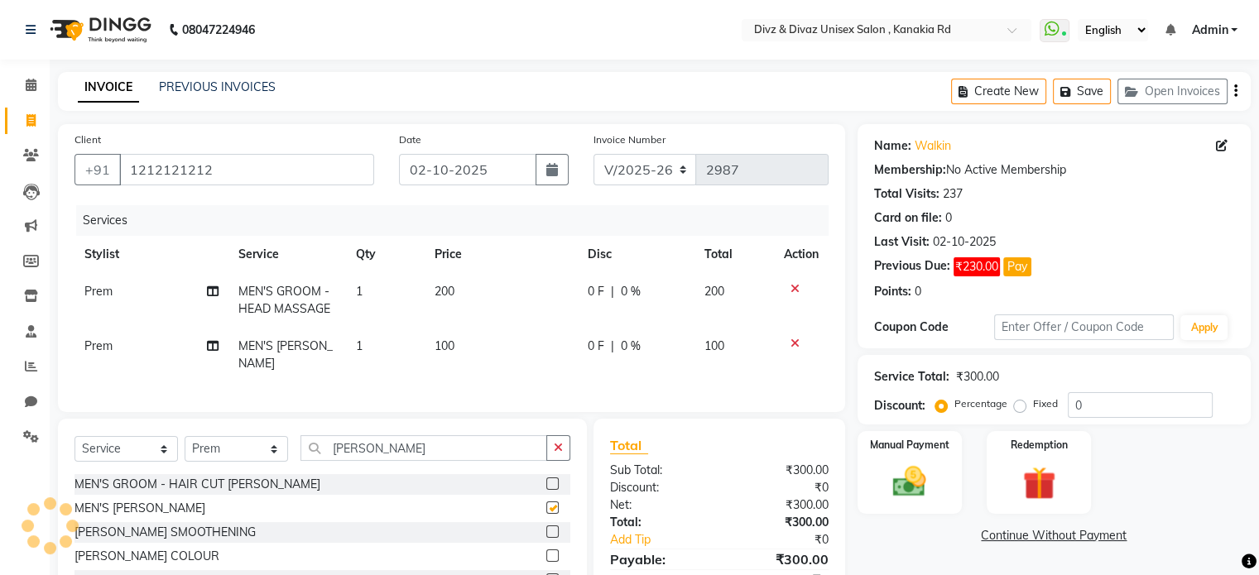
checkbox input "false"
click at [554, 454] on icon "button" at bounding box center [558, 448] width 9 height 12
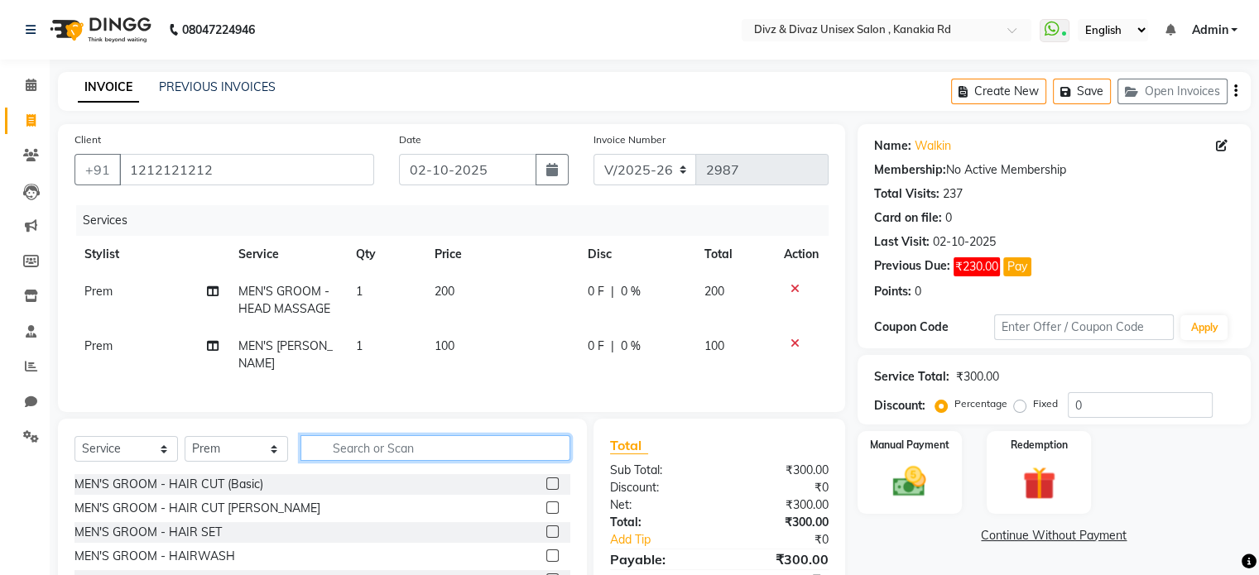
click at [540, 455] on input "text" at bounding box center [435, 448] width 270 height 26
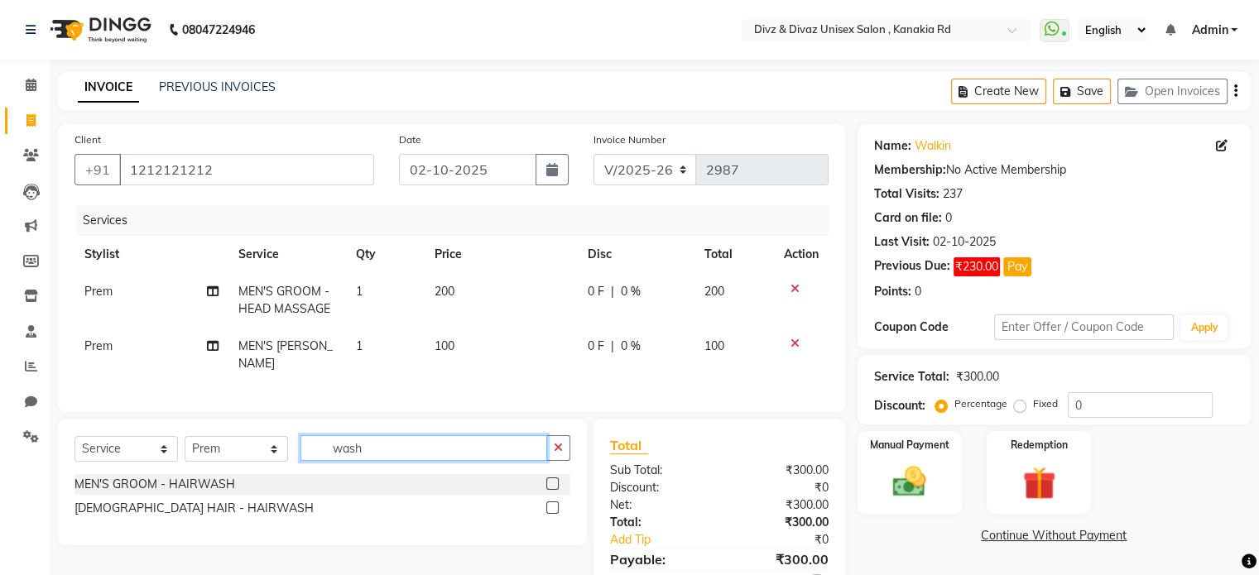
type input "wash"
click at [553, 490] on label at bounding box center [552, 484] width 12 height 12
click at [553, 490] on input "checkbox" at bounding box center [551, 484] width 11 height 11
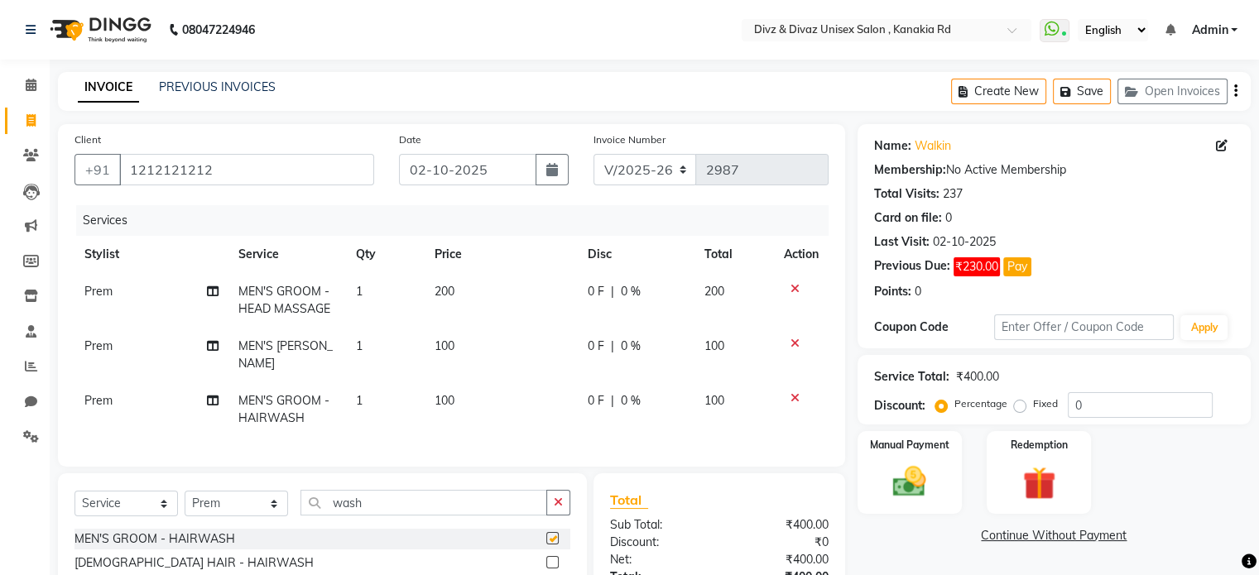
checkbox input "false"
click at [454, 406] on span "100" at bounding box center [444, 400] width 20 height 15
select select "67195"
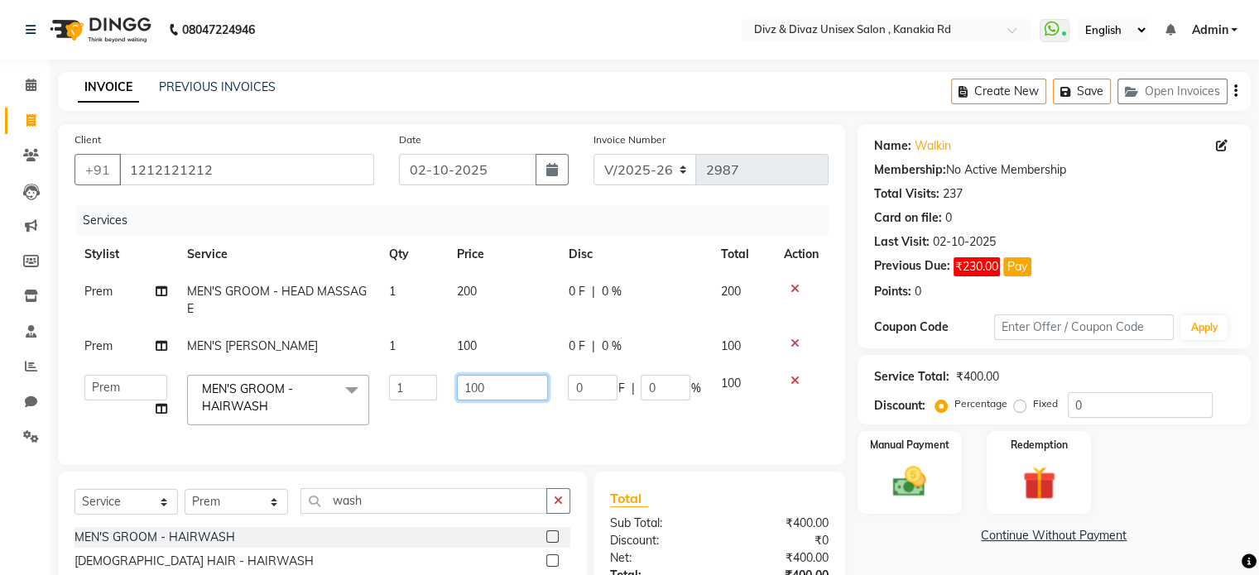
click at [497, 387] on input "100" at bounding box center [502, 388] width 91 height 26
type input "1"
type input "50"
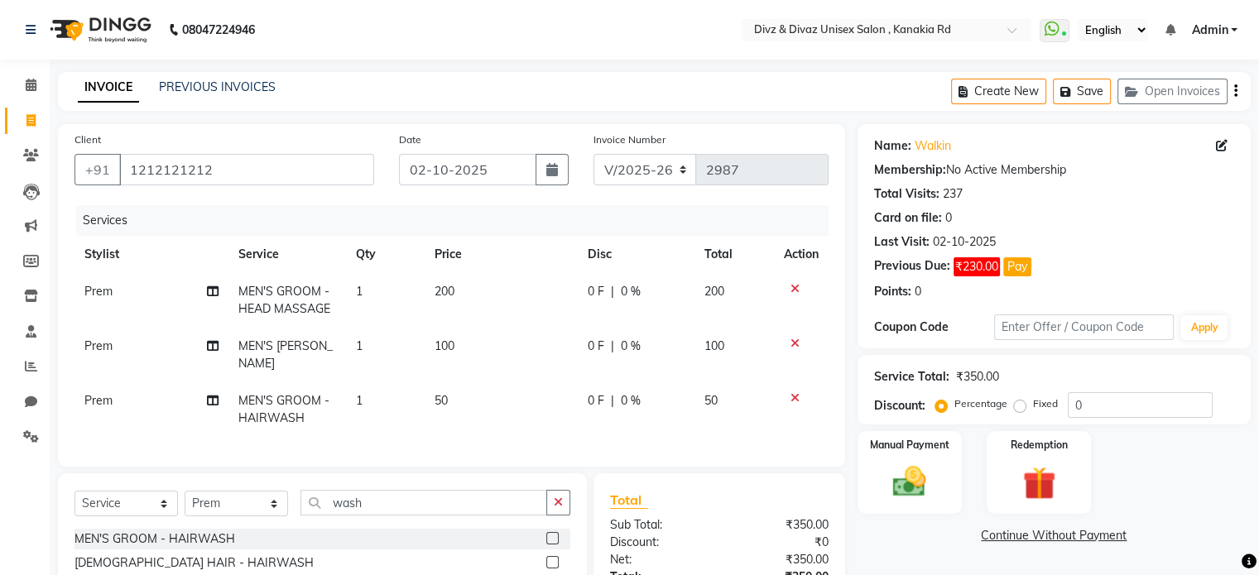
click at [734, 399] on td "50" at bounding box center [733, 409] width 79 height 55
select select "67195"
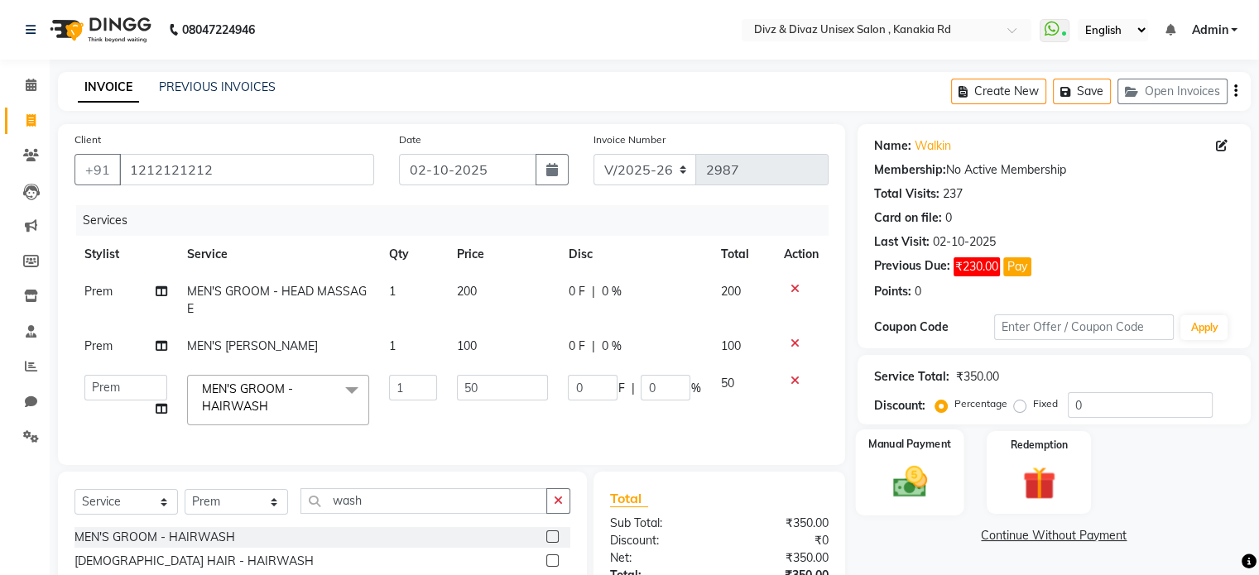
click at [891, 473] on img at bounding box center [908, 483] width 55 height 40
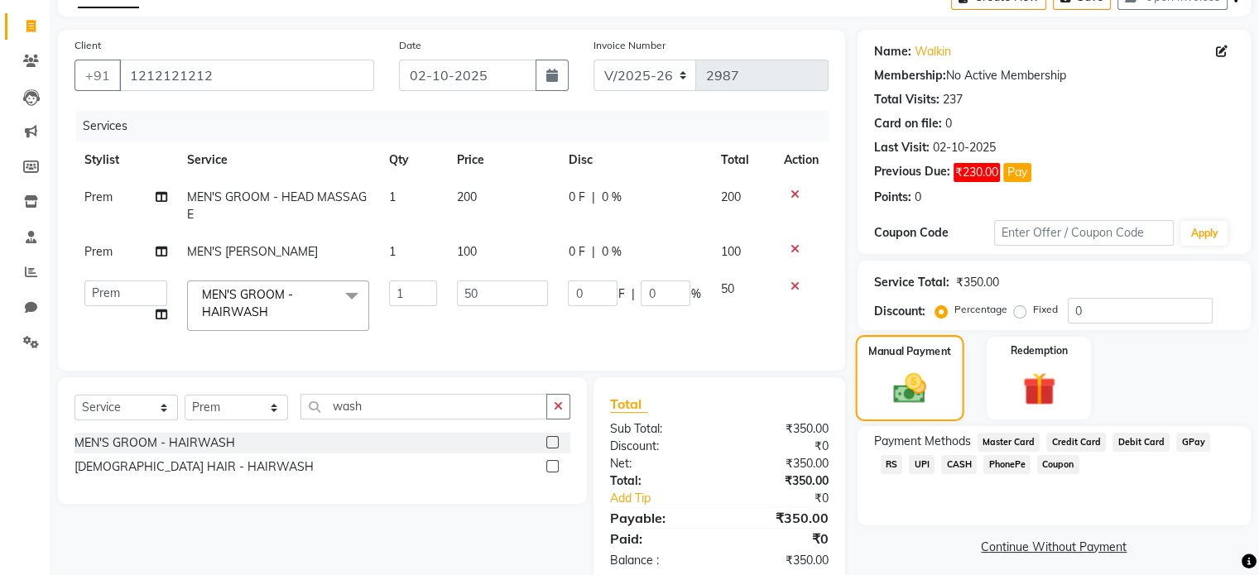
scroll to position [99, 0]
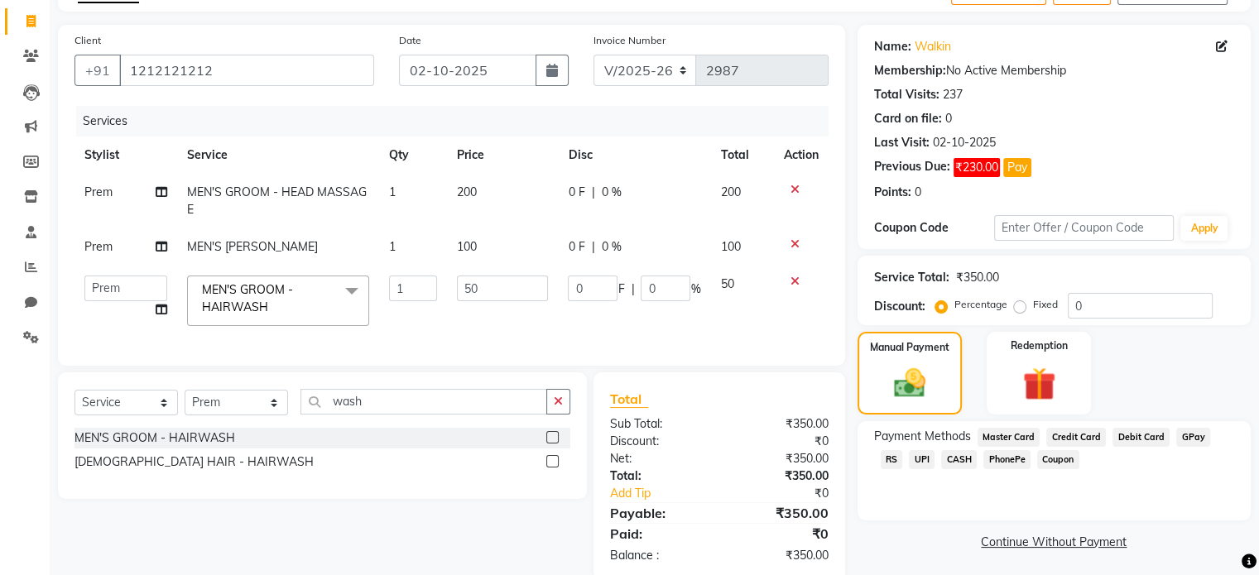
click at [909, 457] on span "UPI" at bounding box center [922, 459] width 26 height 19
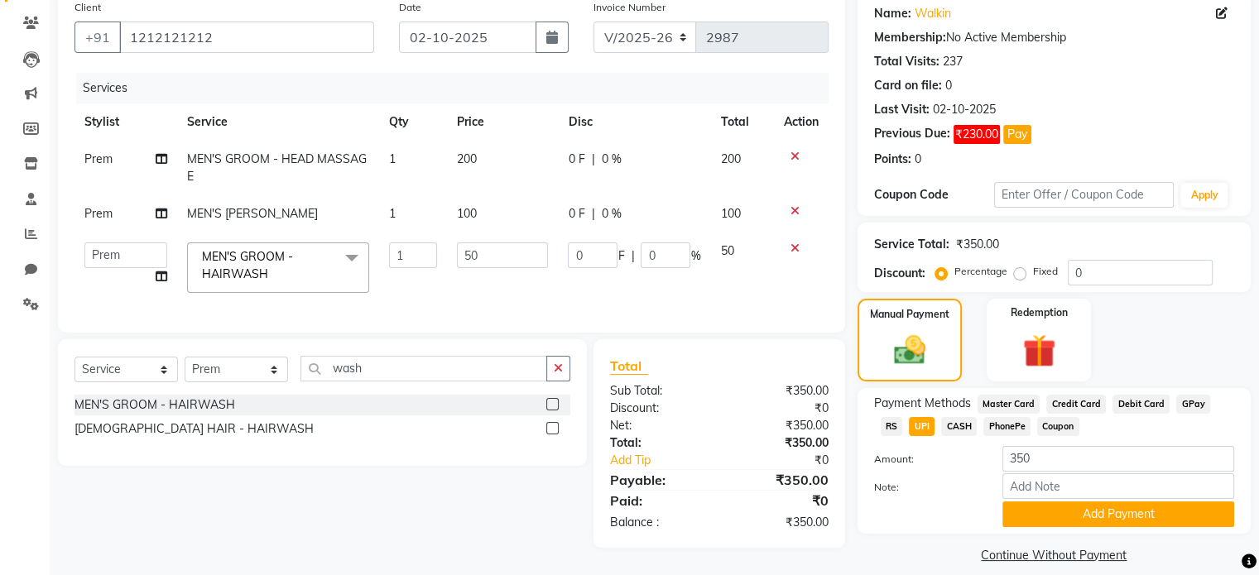
scroll to position [151, 0]
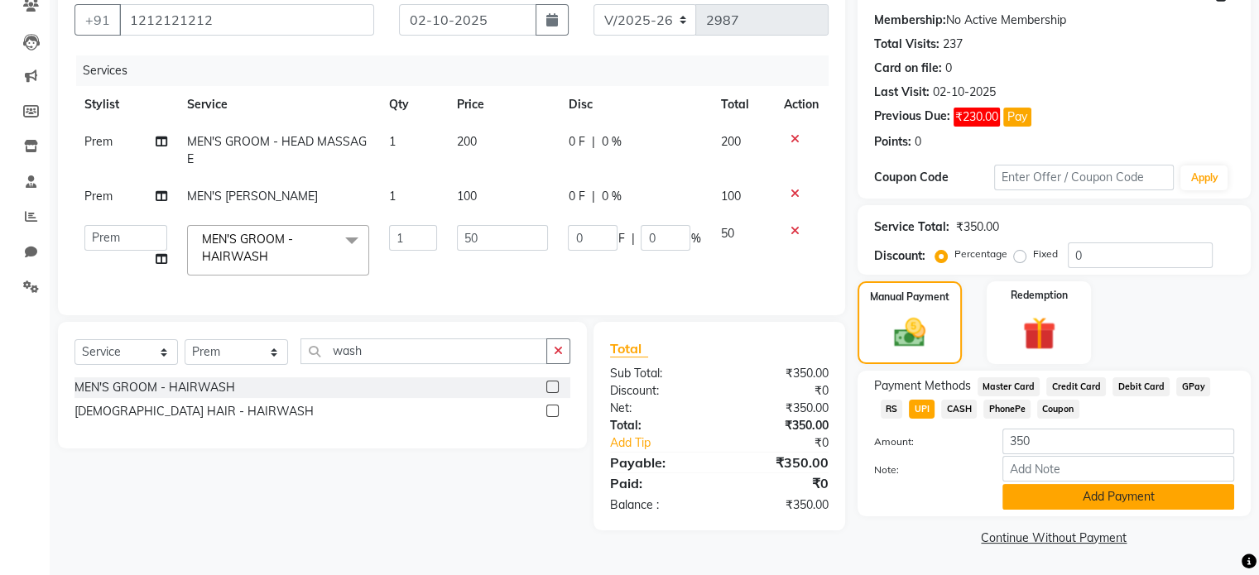
click at [1039, 501] on button "Add Payment" at bounding box center [1118, 497] width 232 height 26
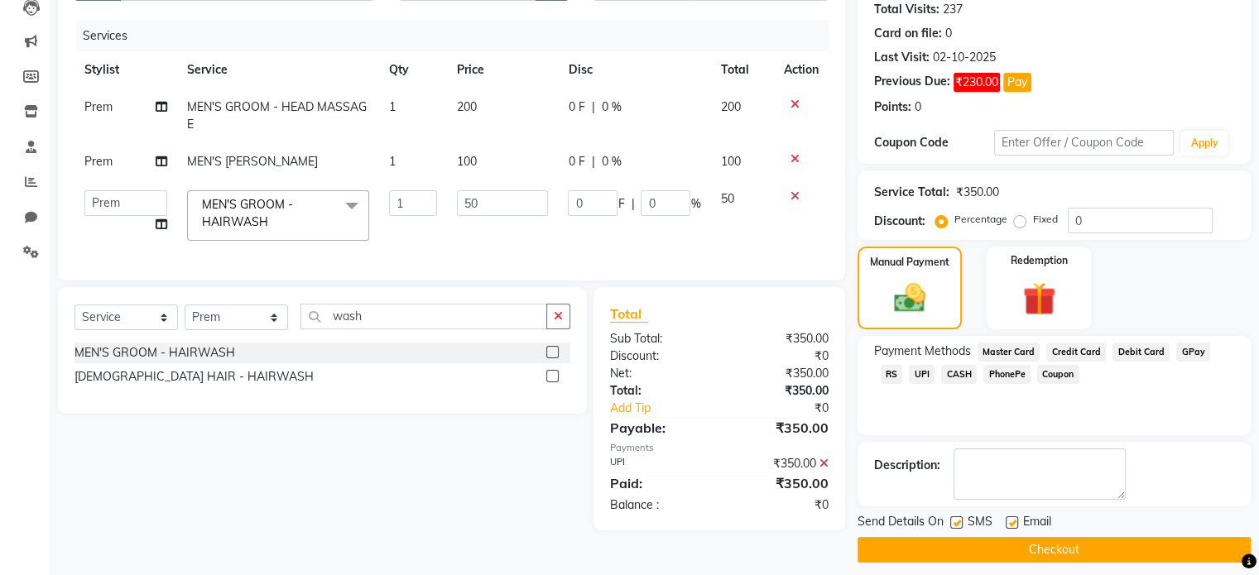
scroll to position [195, 0]
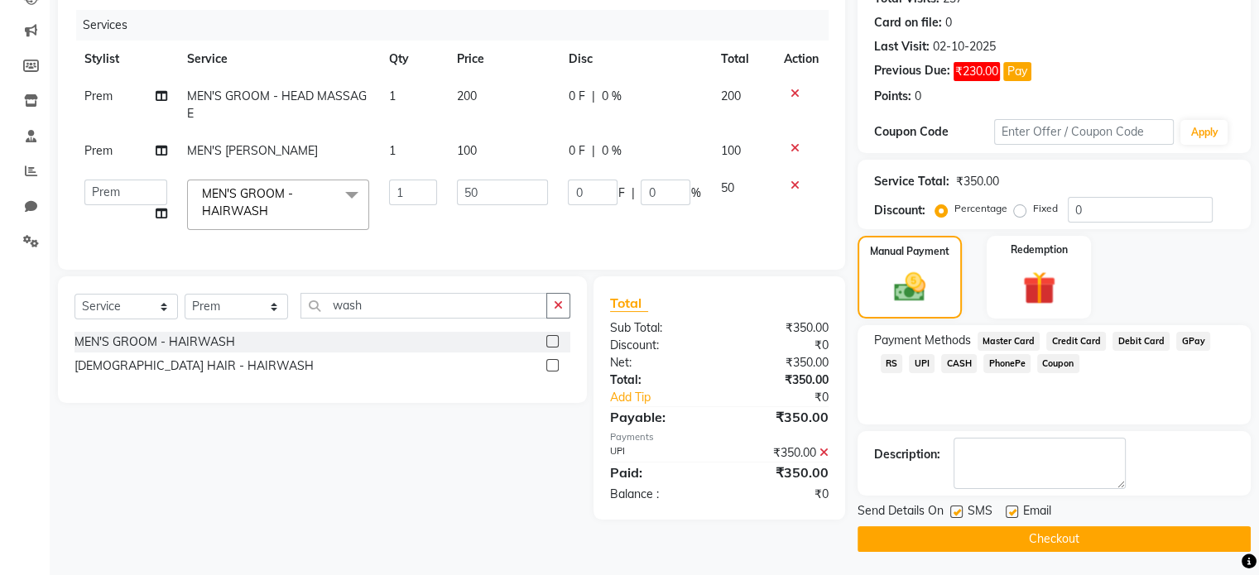
click at [1044, 535] on button "Checkout" at bounding box center [1053, 539] width 393 height 26
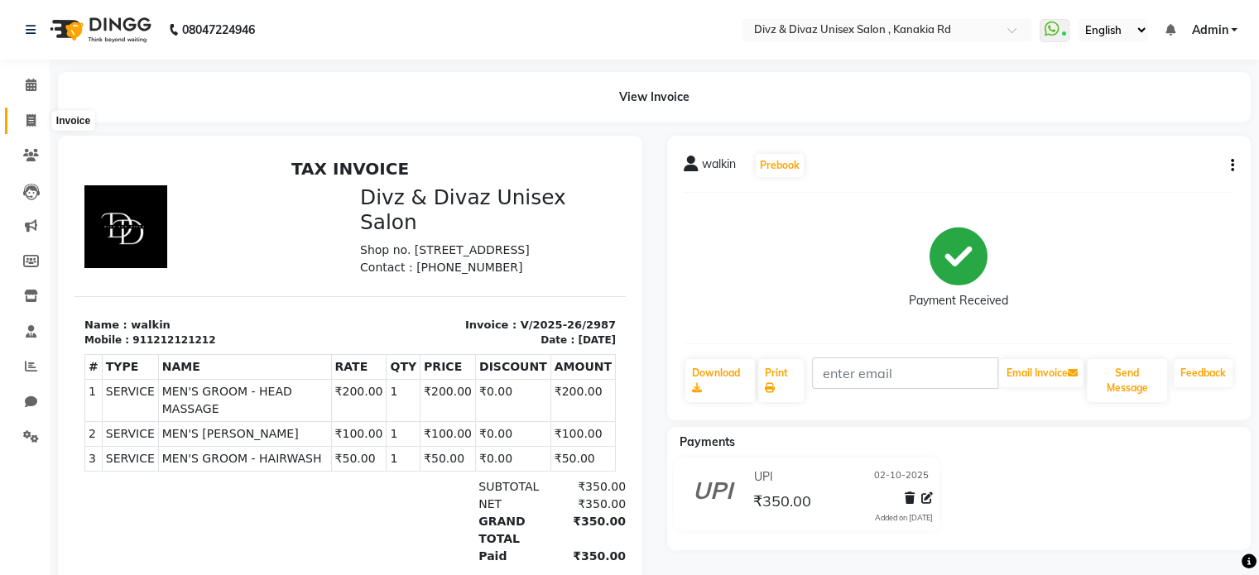
click at [35, 117] on icon at bounding box center [30, 120] width 9 height 12
select select "service"
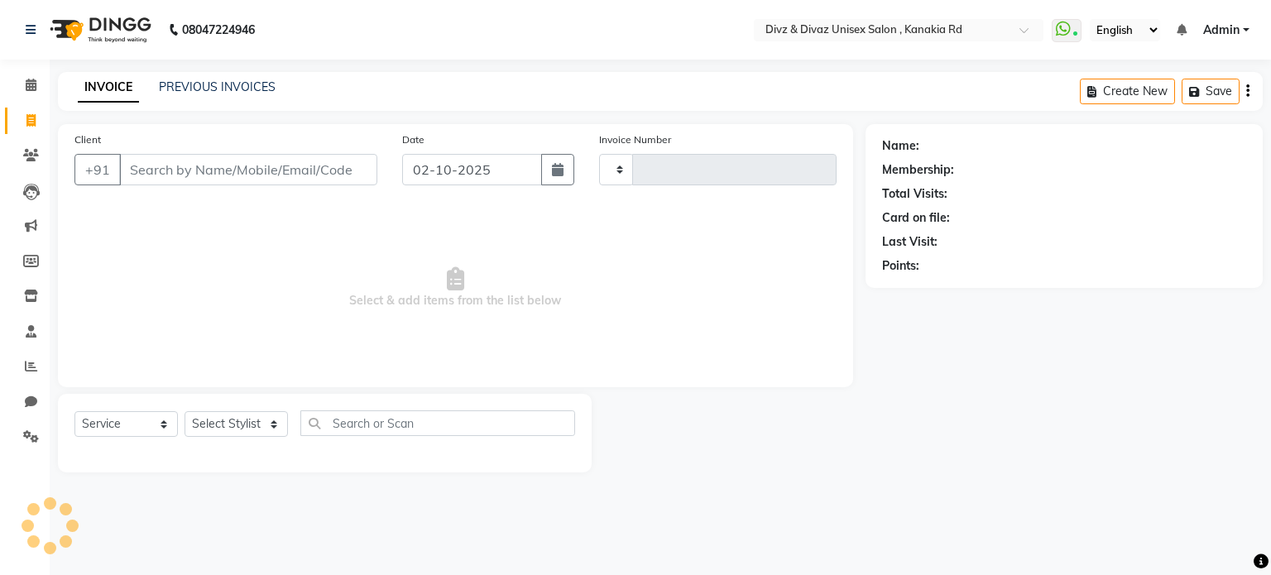
type input "2988"
select select "7588"
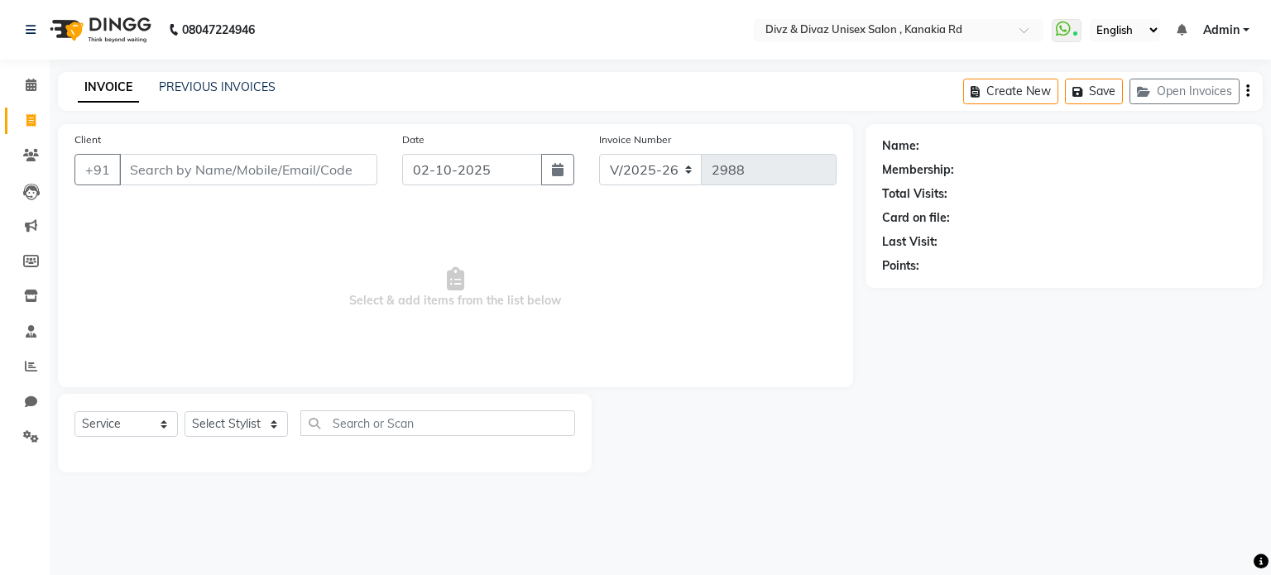
click at [197, 159] on input "Client" at bounding box center [248, 169] width 258 height 31
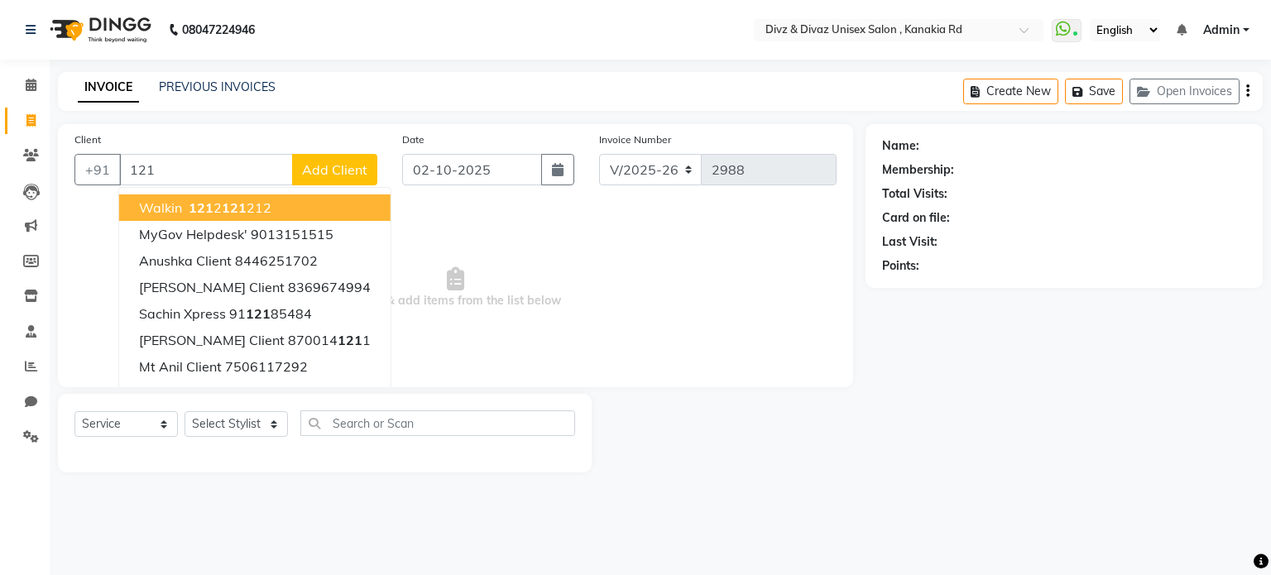
click at [222, 175] on input "121" at bounding box center [206, 169] width 174 height 31
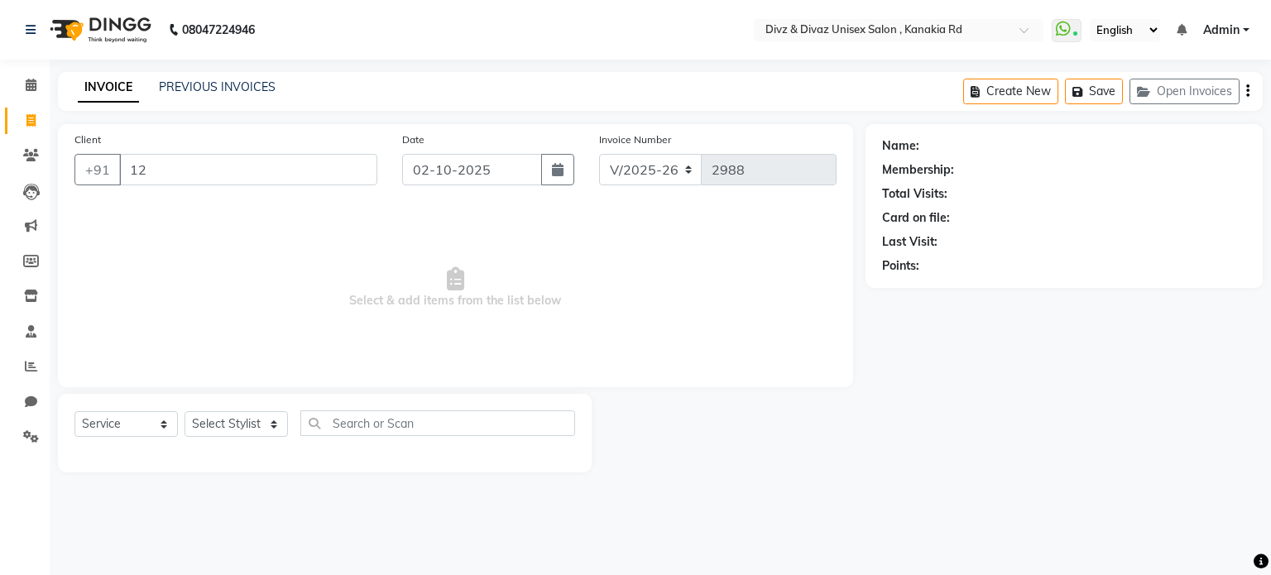
type input "1"
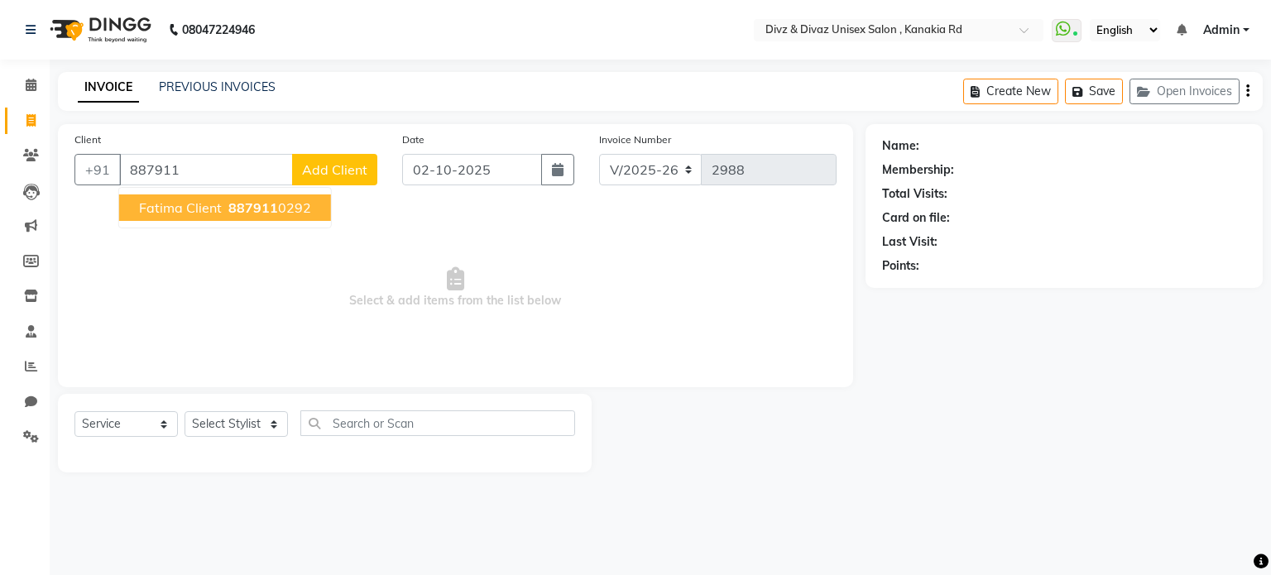
click at [205, 216] on button "Fatima Client 887911 0292" at bounding box center [225, 207] width 212 height 26
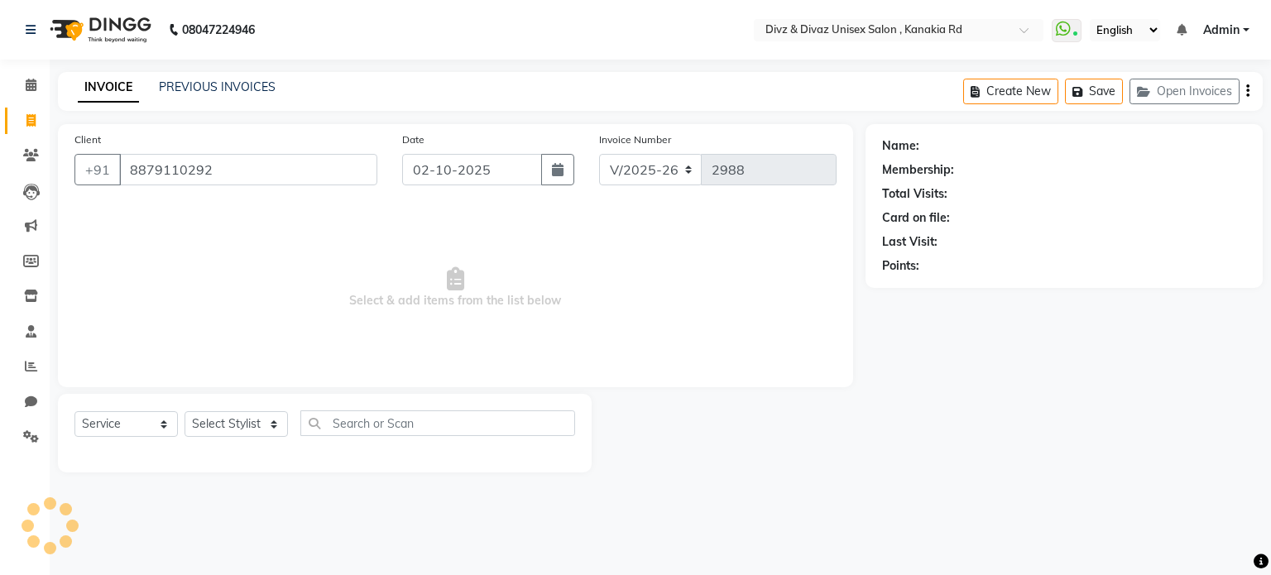
type input "8879110292"
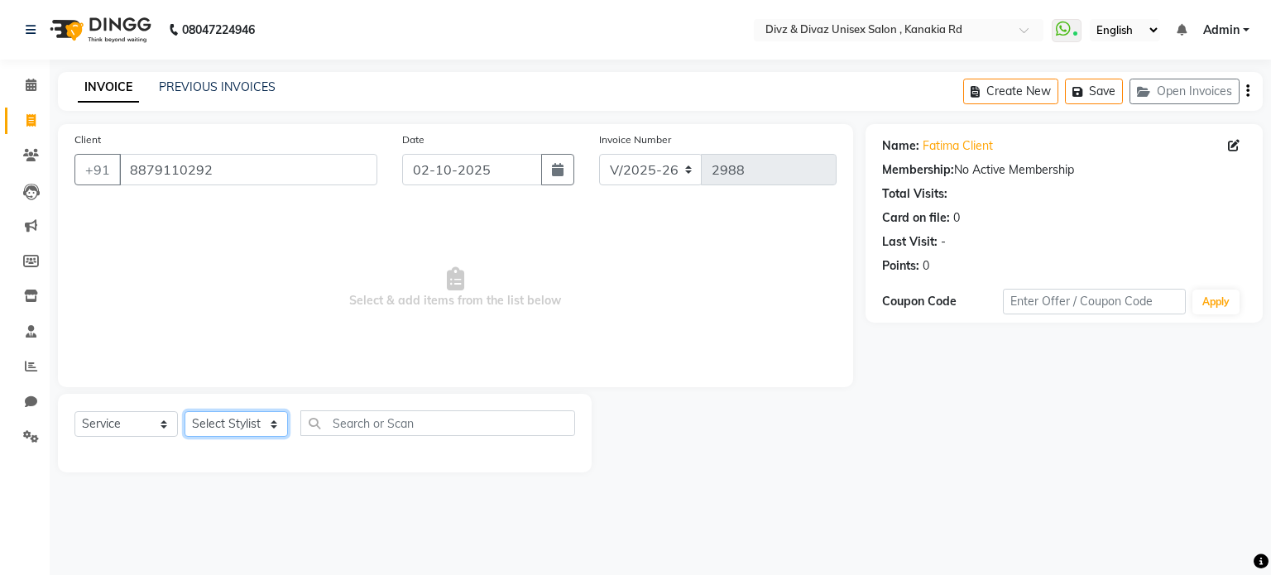
click at [248, 425] on select "Select Stylist [PERSON_NAME] Kailash [PERSON_NAME] Prem [PERSON_NAME]" at bounding box center [236, 424] width 103 height 26
click at [252, 426] on select "Select Stylist [PERSON_NAME] Kailash [PERSON_NAME] Prem [PERSON_NAME]" at bounding box center [236, 424] width 103 height 26
select select "67195"
click at [185, 412] on select "Select Stylist [PERSON_NAME] Kailash [PERSON_NAME] Prem [PERSON_NAME]" at bounding box center [236, 424] width 103 height 26
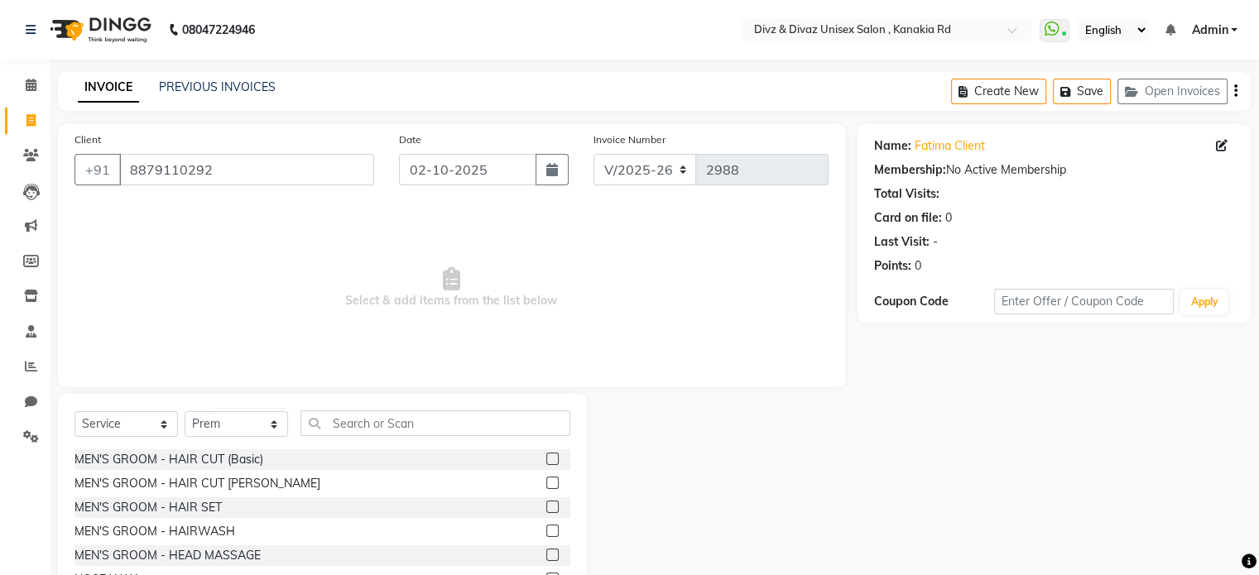
click at [546, 456] on label at bounding box center [552, 459] width 12 height 12
click at [546, 456] on input "checkbox" at bounding box center [551, 459] width 11 height 11
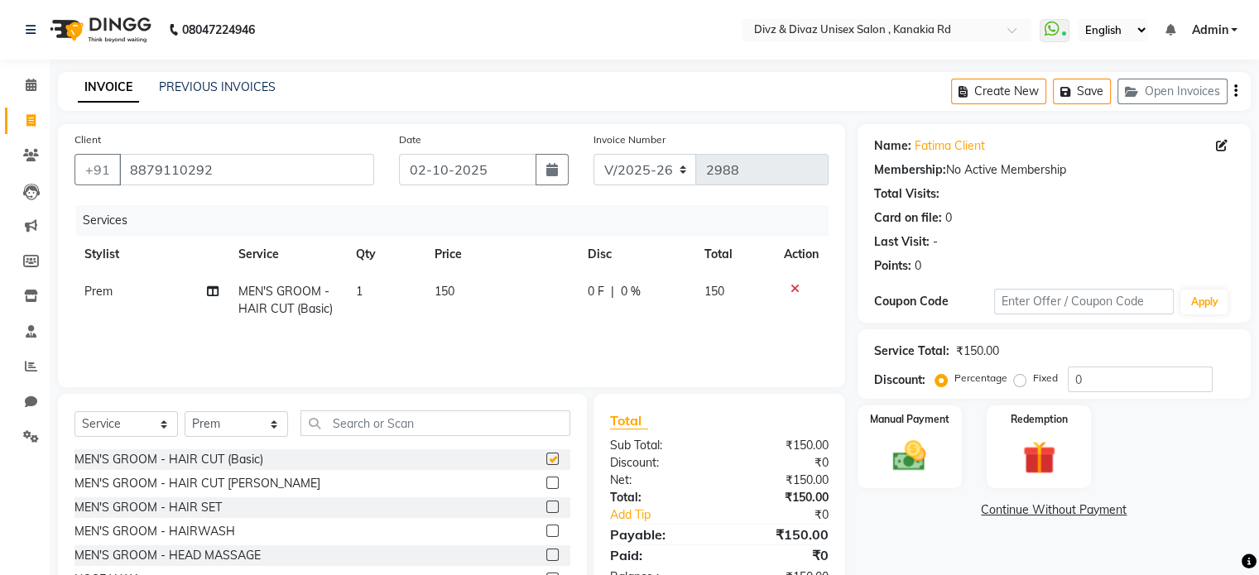
checkbox input "false"
click at [273, 426] on select "Select Stylist [PERSON_NAME] Kailash [PERSON_NAME] Prem [PERSON_NAME]" at bounding box center [236, 424] width 103 height 26
select select "92008"
click at [185, 412] on select "Select Stylist [PERSON_NAME] Kailash [PERSON_NAME] Prem [PERSON_NAME]" at bounding box center [236, 424] width 103 height 26
click at [546, 455] on label at bounding box center [552, 459] width 12 height 12
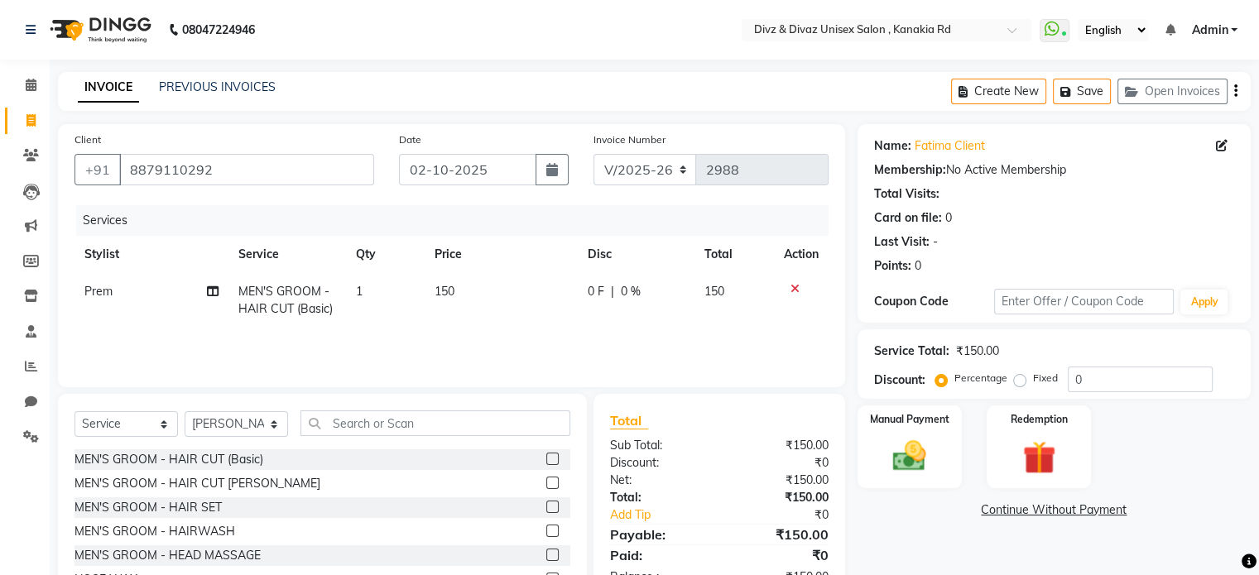
click at [546, 455] on input "checkbox" at bounding box center [551, 459] width 11 height 11
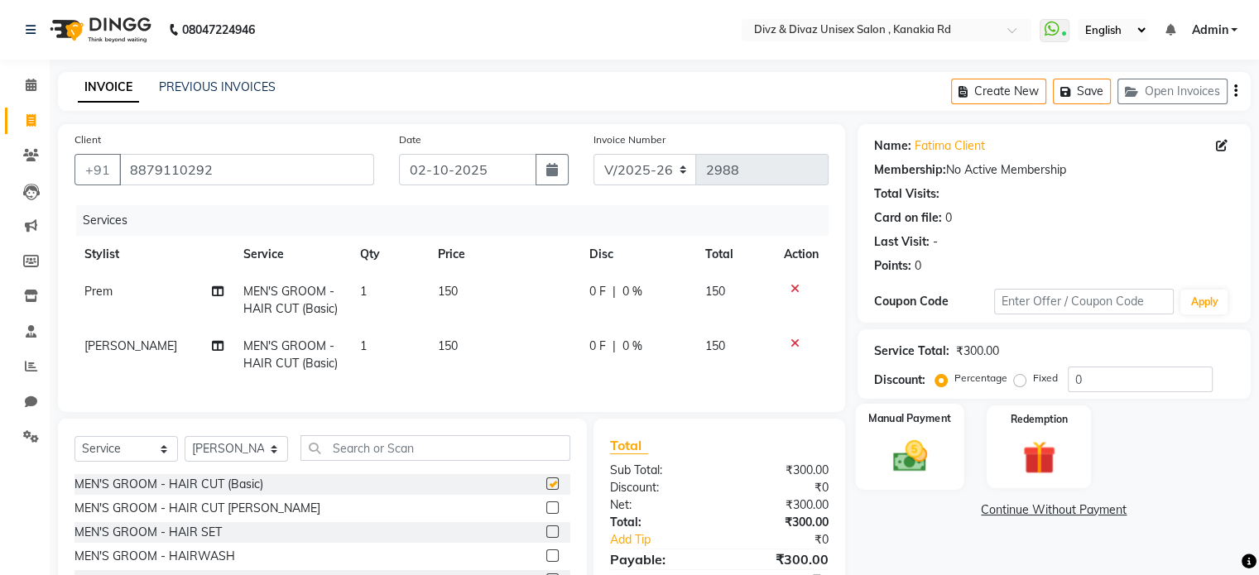
checkbox input "false"
click at [914, 439] on img at bounding box center [908, 457] width 55 height 40
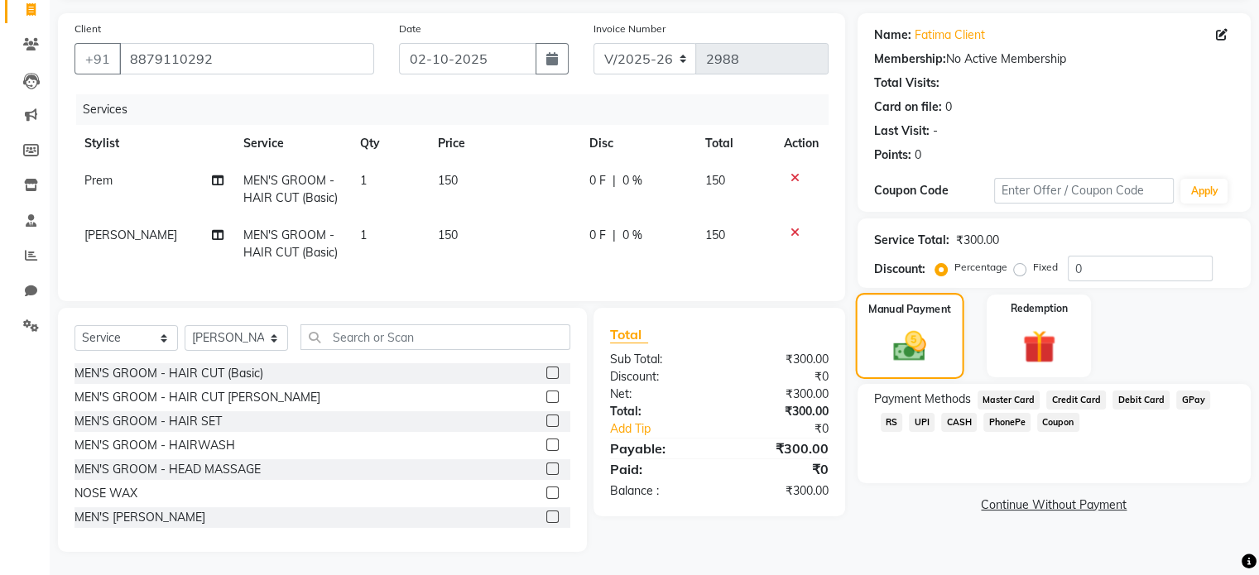
scroll to position [126, 0]
click at [909, 411] on span "UPI" at bounding box center [922, 420] width 26 height 19
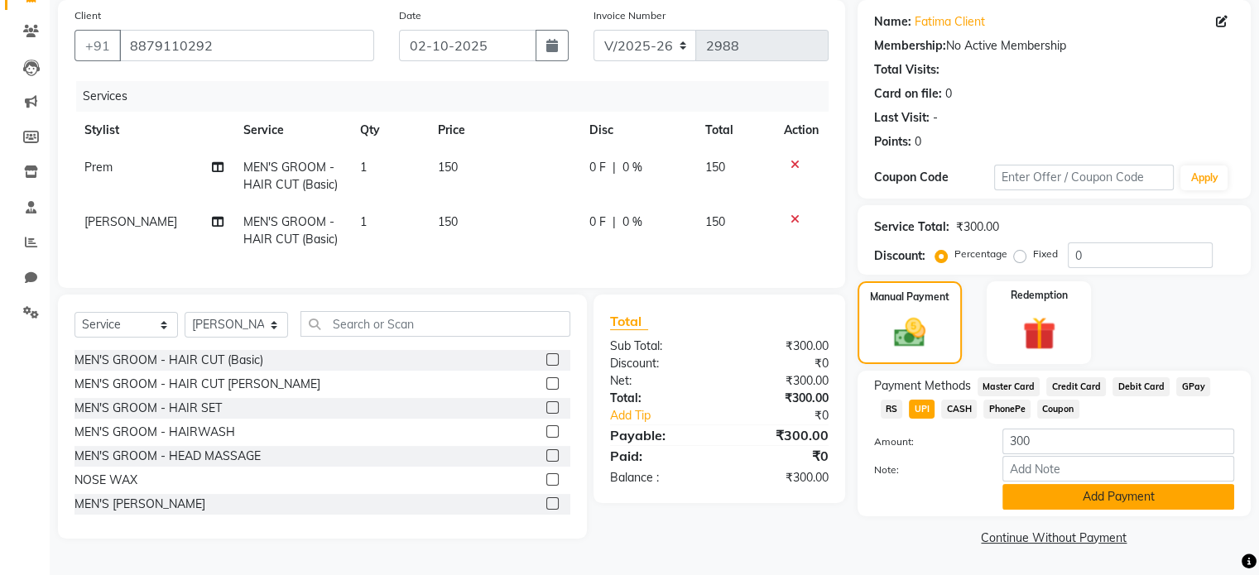
click at [1053, 496] on button "Add Payment" at bounding box center [1118, 497] width 232 height 26
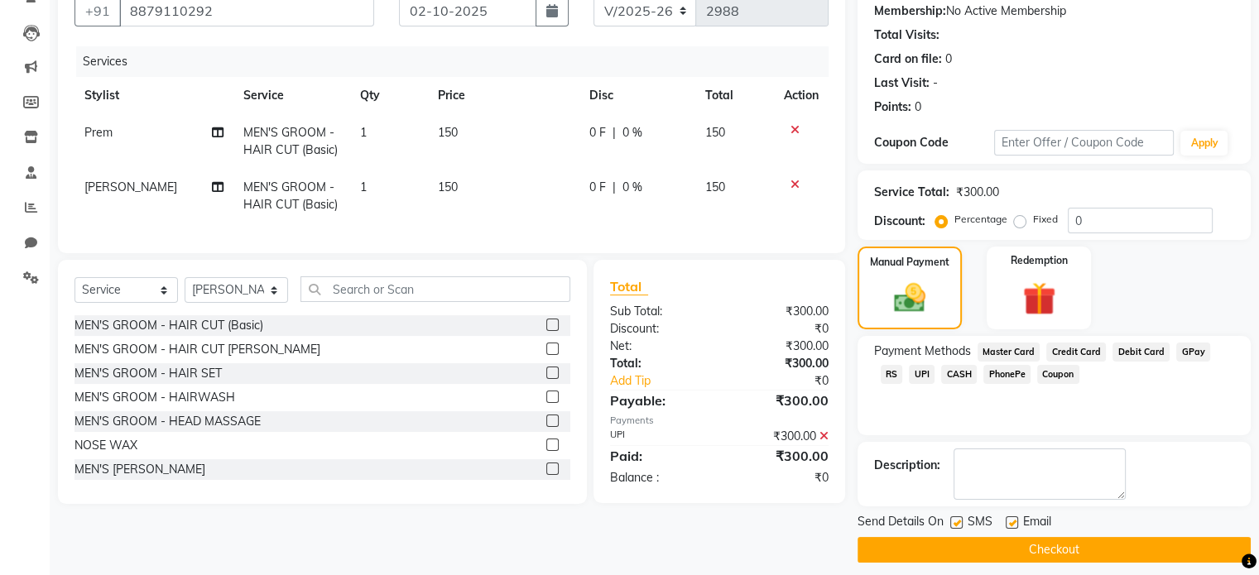
scroll to position [170, 0]
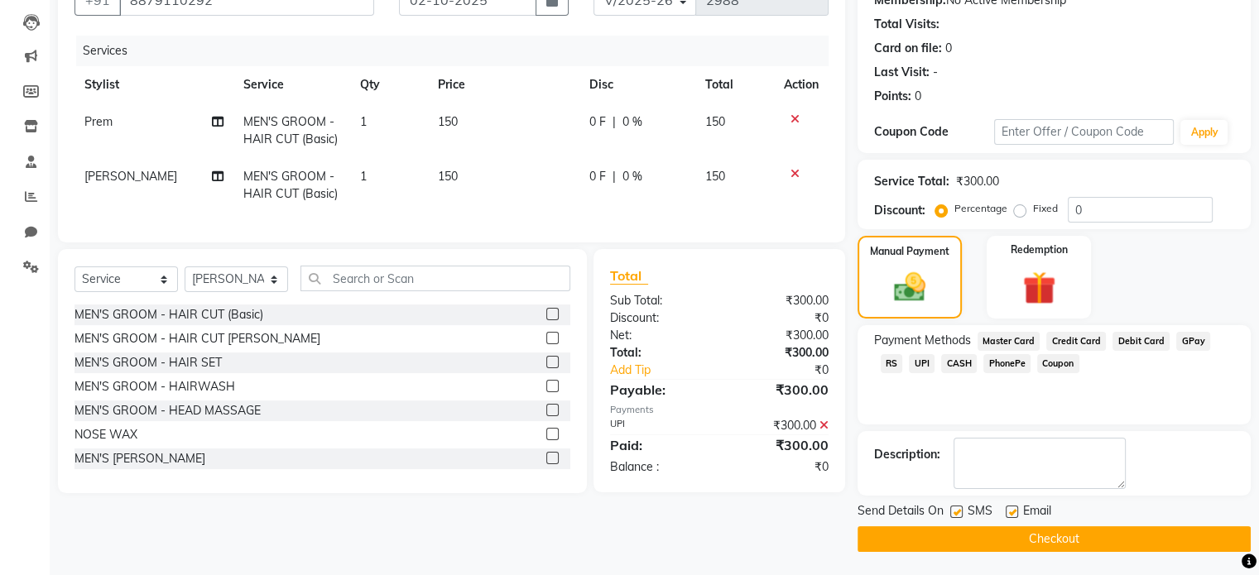
click at [1049, 536] on button "Checkout" at bounding box center [1053, 539] width 393 height 26
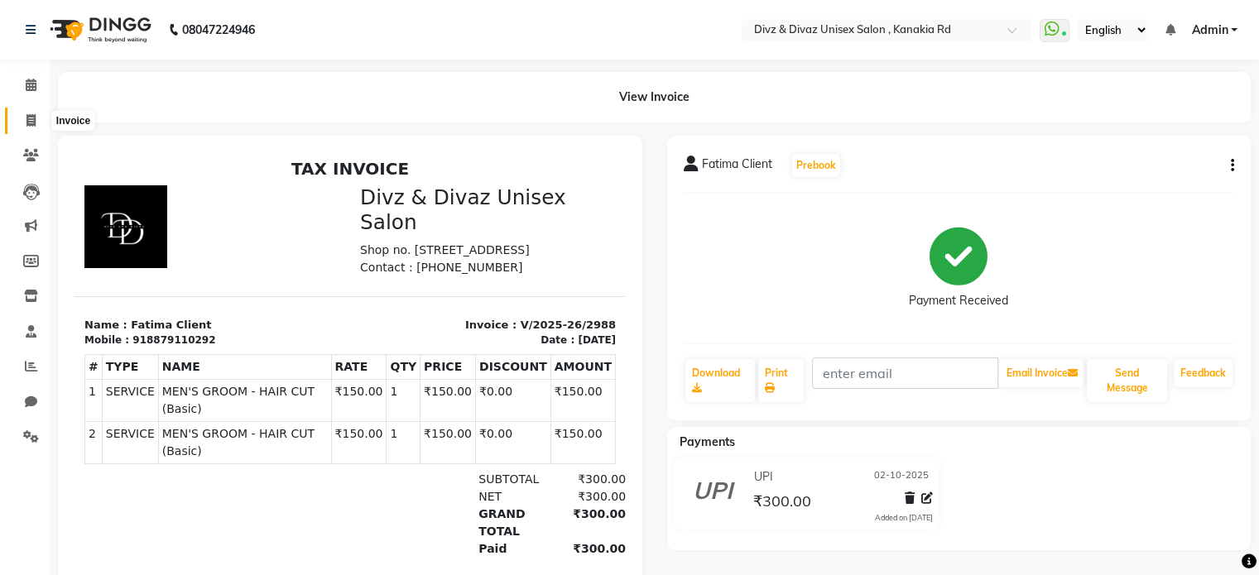
click at [26, 114] on icon at bounding box center [30, 120] width 9 height 12
select select "service"
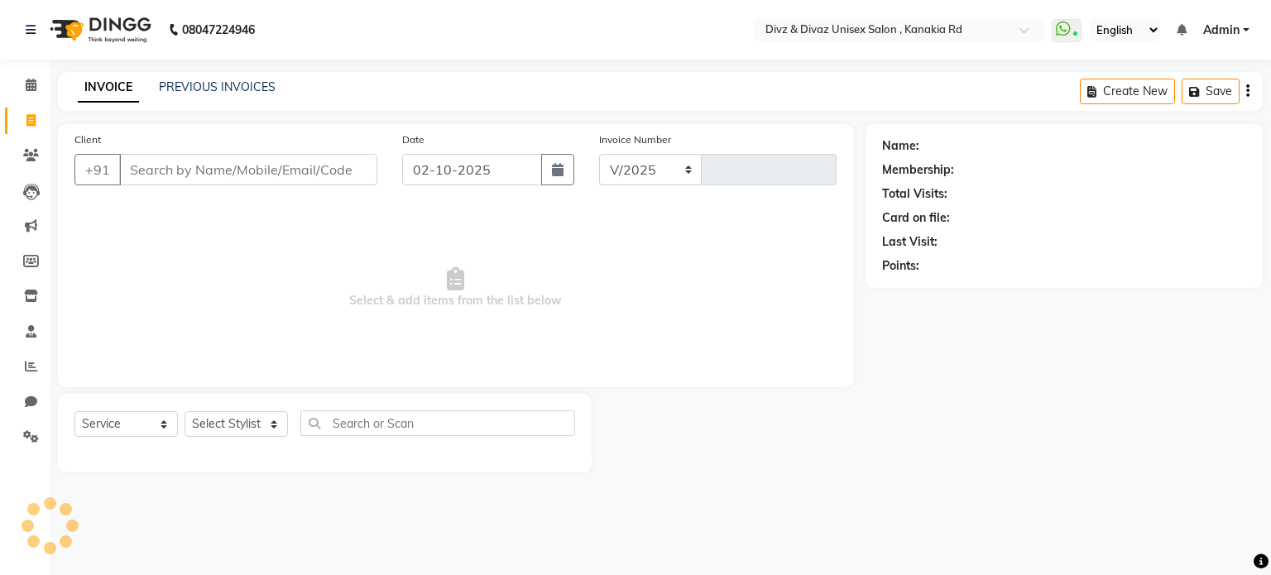
select select "7588"
type input "2989"
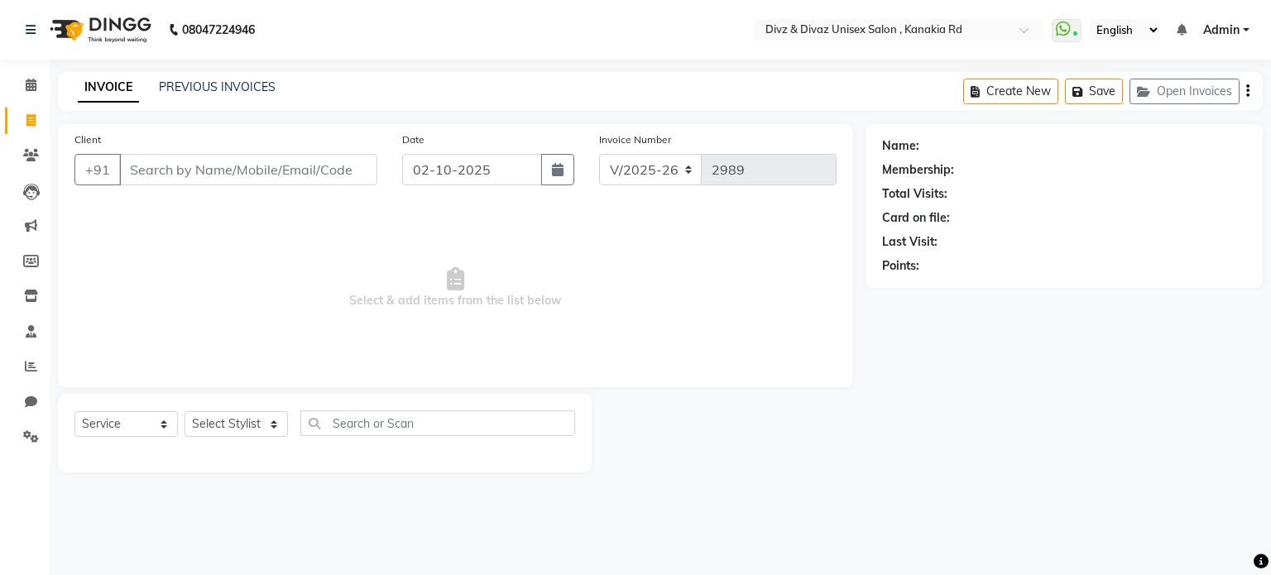
click at [126, 158] on input "Client" at bounding box center [248, 169] width 258 height 31
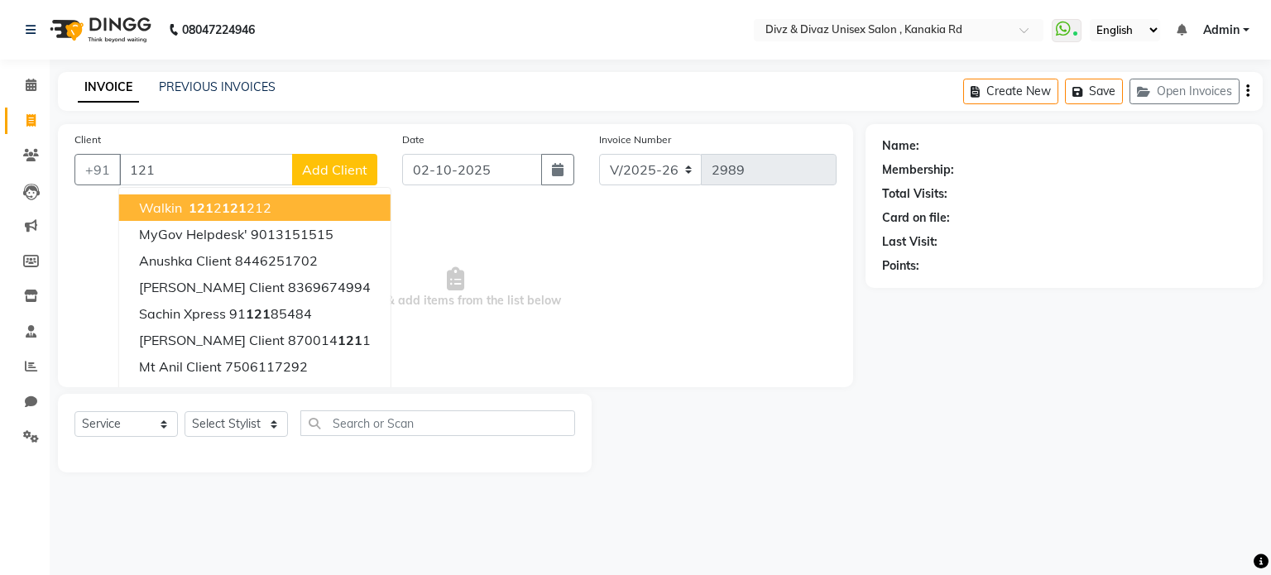
click at [165, 206] on span "walkin" at bounding box center [160, 207] width 43 height 17
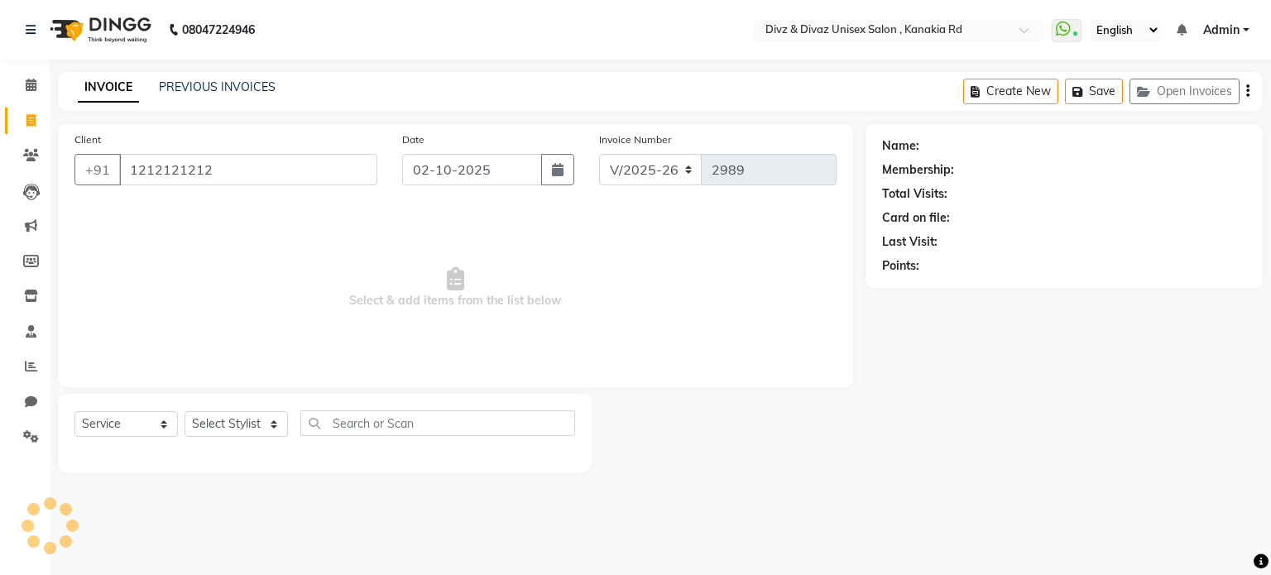
type input "1212121212"
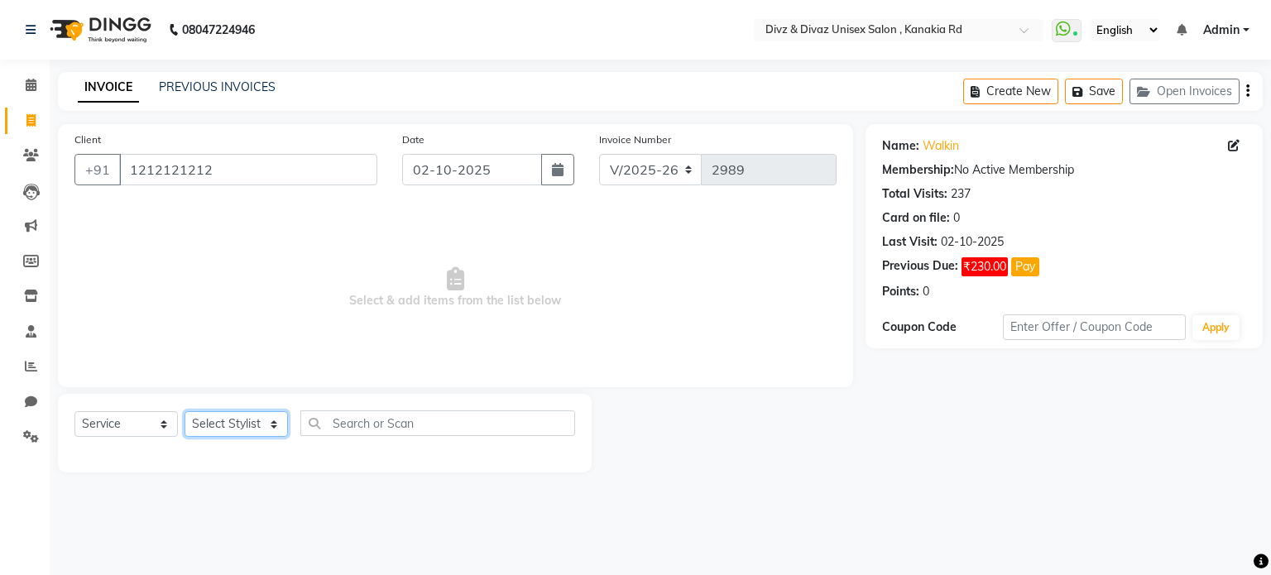
click at [248, 437] on select "Select Stylist [PERSON_NAME] Kailash [PERSON_NAME] Prem [PERSON_NAME]" at bounding box center [236, 424] width 103 height 26
select select "92008"
click at [185, 412] on select "Select Stylist [PERSON_NAME] Kailash [PERSON_NAME] Prem [PERSON_NAME]" at bounding box center [236, 424] width 103 height 26
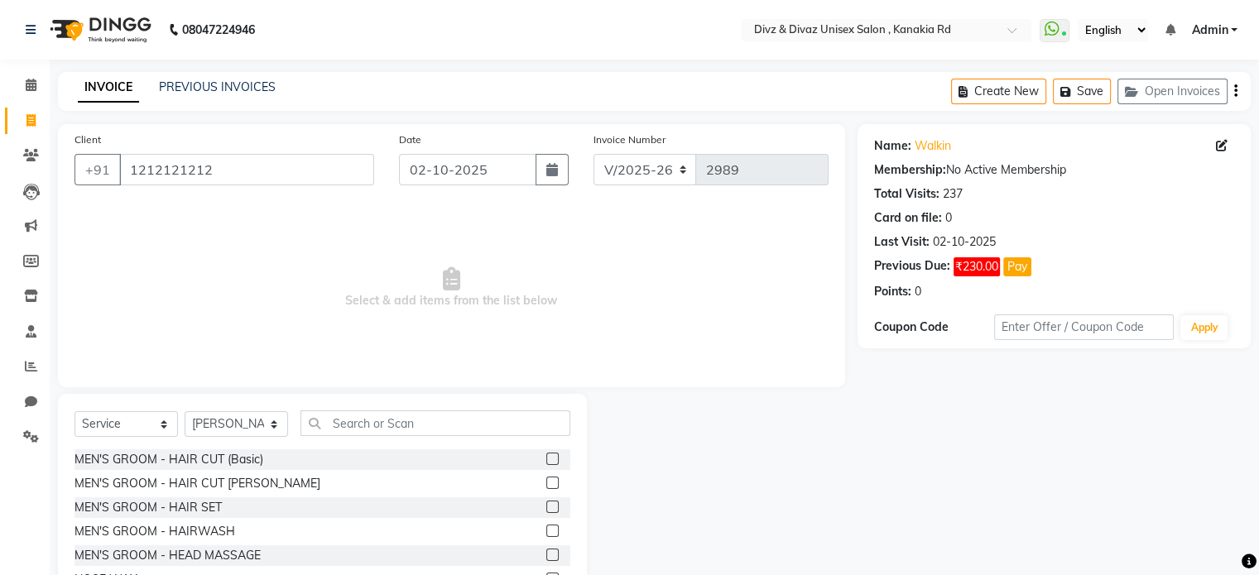
click at [546, 458] on label at bounding box center [552, 459] width 12 height 12
click at [546, 458] on input "checkbox" at bounding box center [551, 459] width 11 height 11
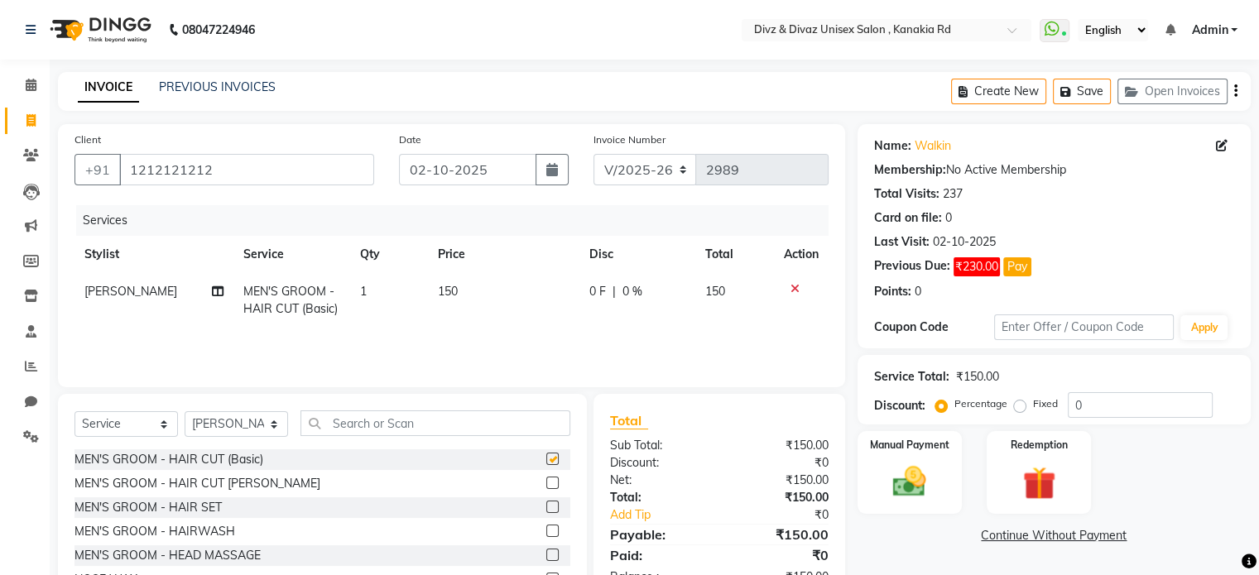
checkbox input "false"
click at [460, 279] on td "150" at bounding box center [503, 300] width 151 height 55
select select "92008"
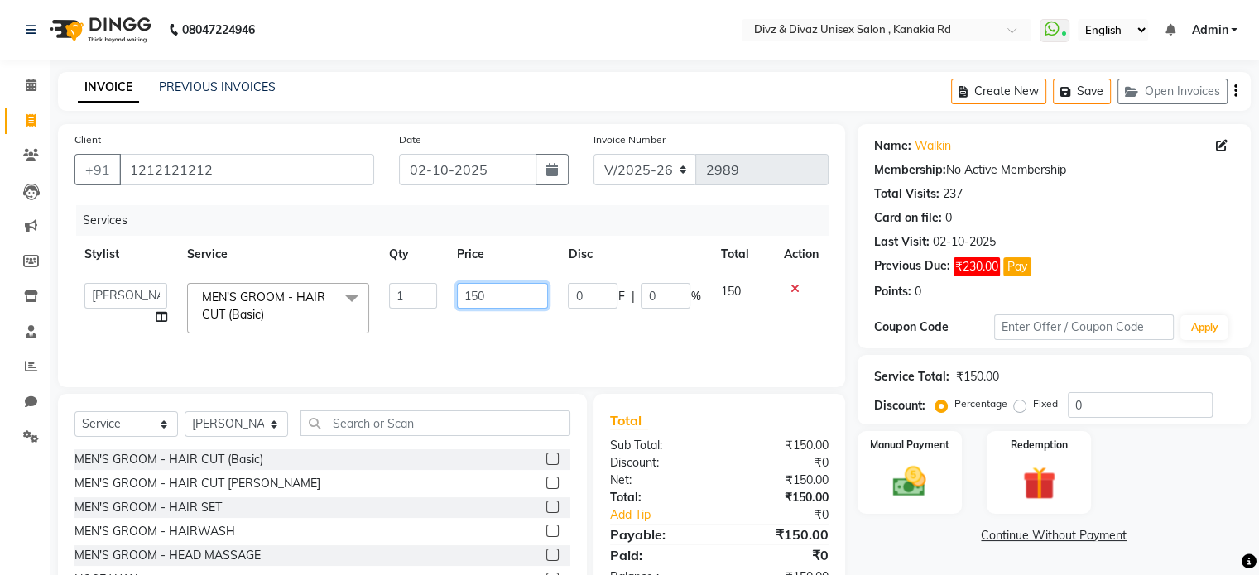
click at [503, 300] on input "150" at bounding box center [502, 296] width 91 height 26
type input "100"
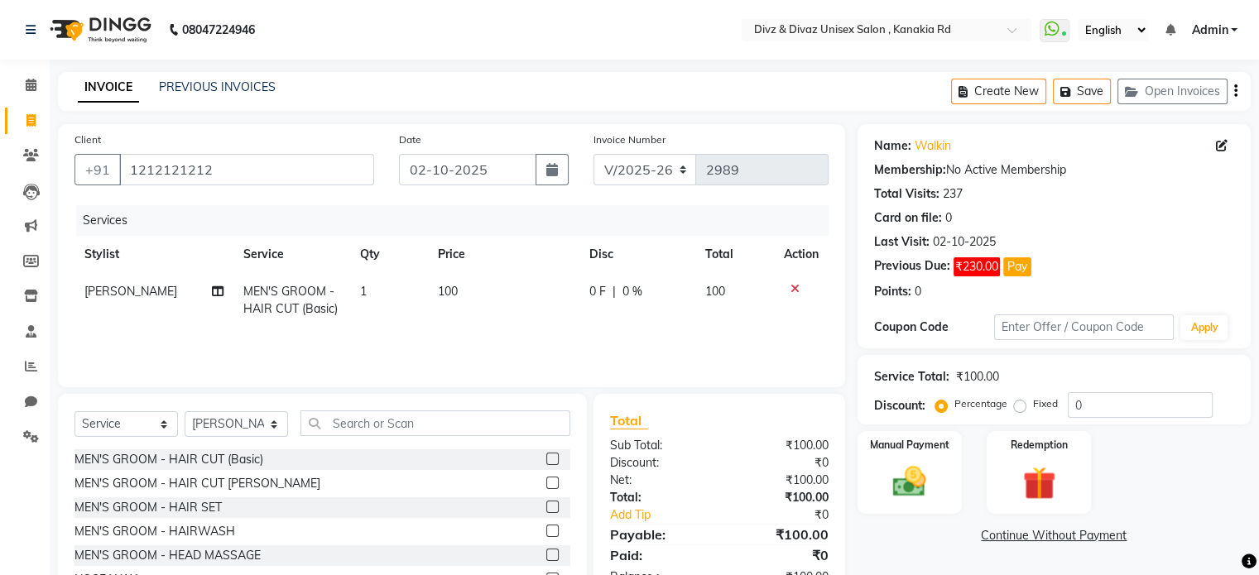
click at [729, 294] on td "100" at bounding box center [734, 300] width 79 height 55
select select "92008"
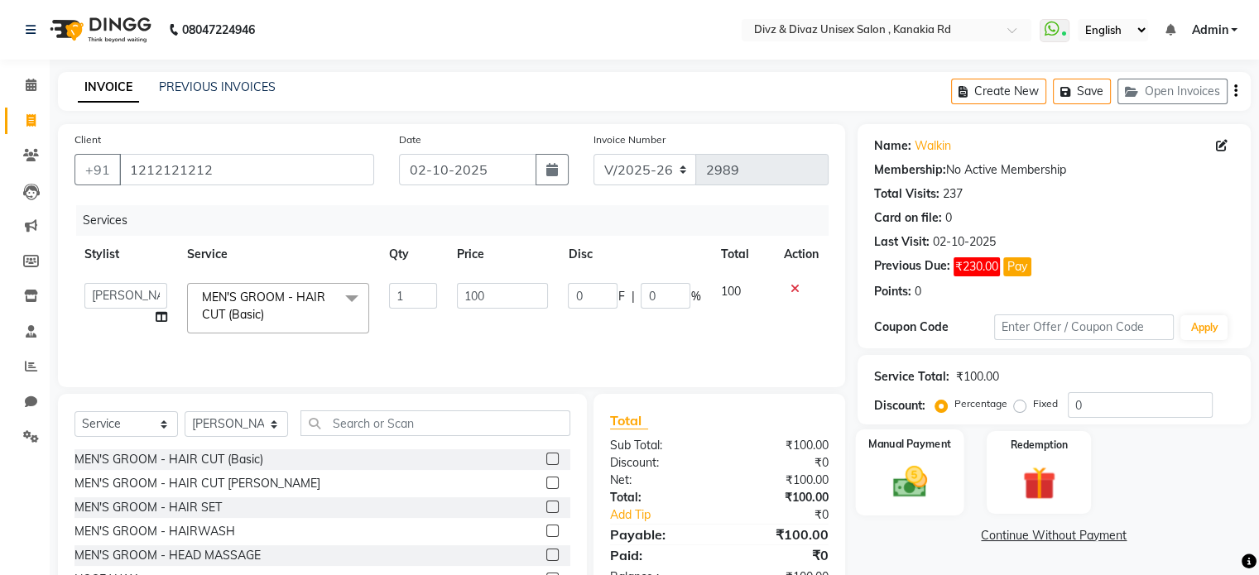
click at [915, 457] on div "Manual Payment" at bounding box center [909, 472] width 108 height 85
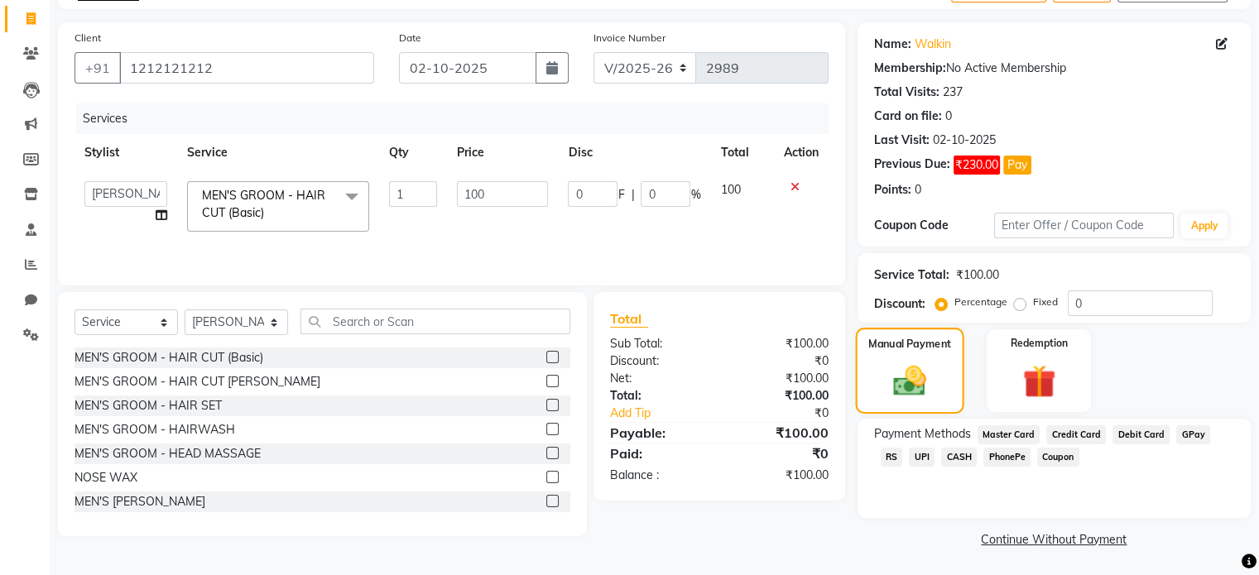
scroll to position [103, 0]
click at [941, 454] on span "CASH" at bounding box center [959, 456] width 36 height 19
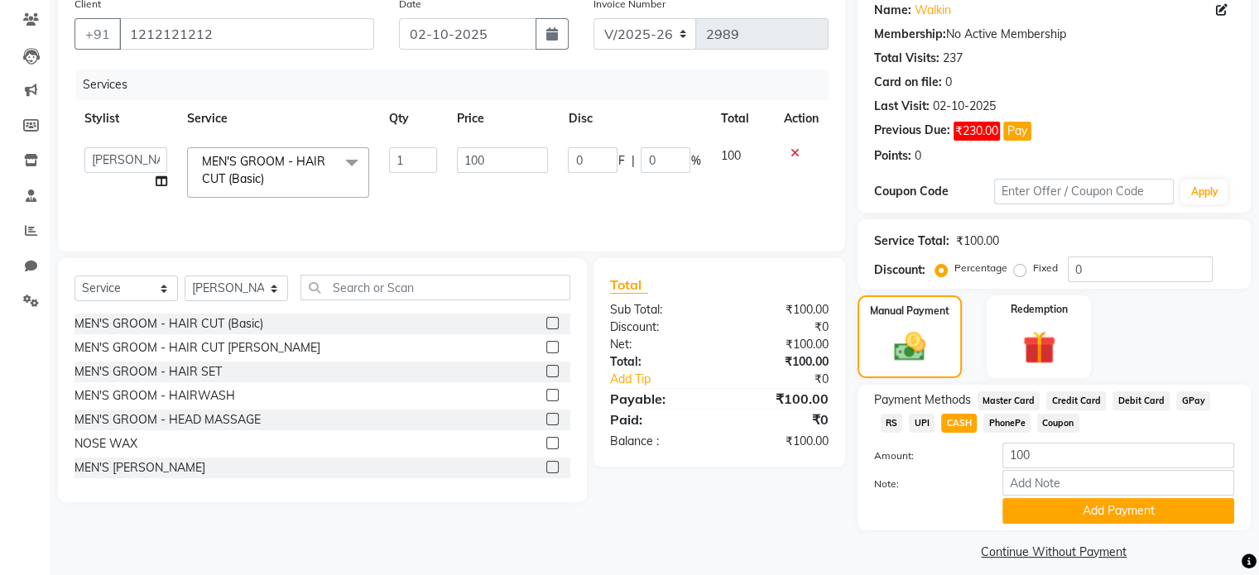
scroll to position [151, 0]
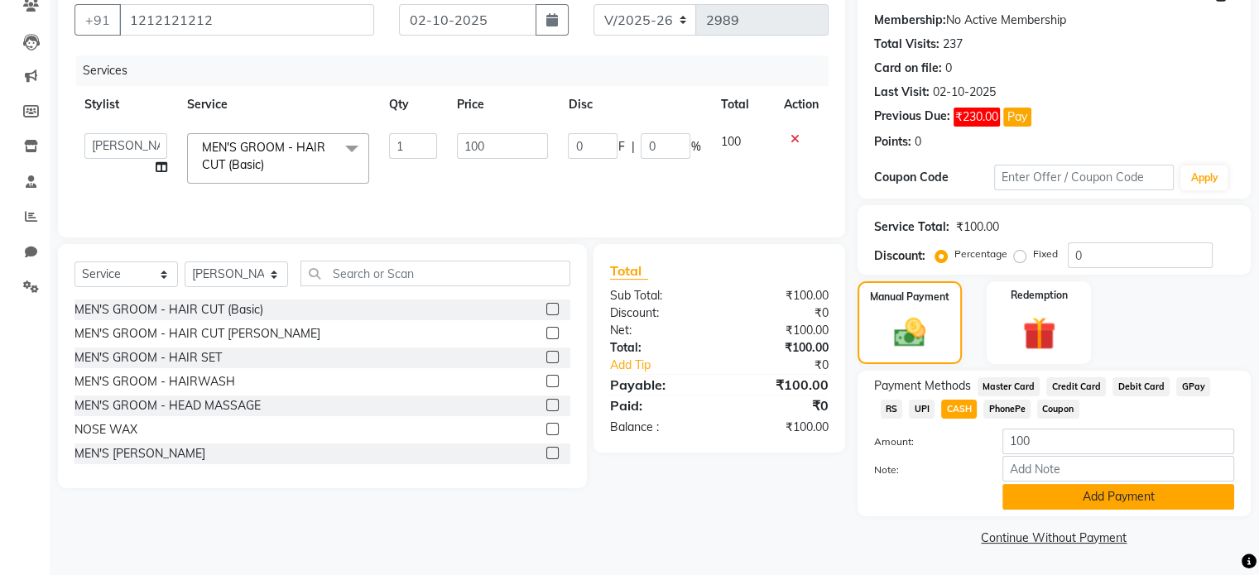
click at [1026, 499] on button "Add Payment" at bounding box center [1118, 497] width 232 height 26
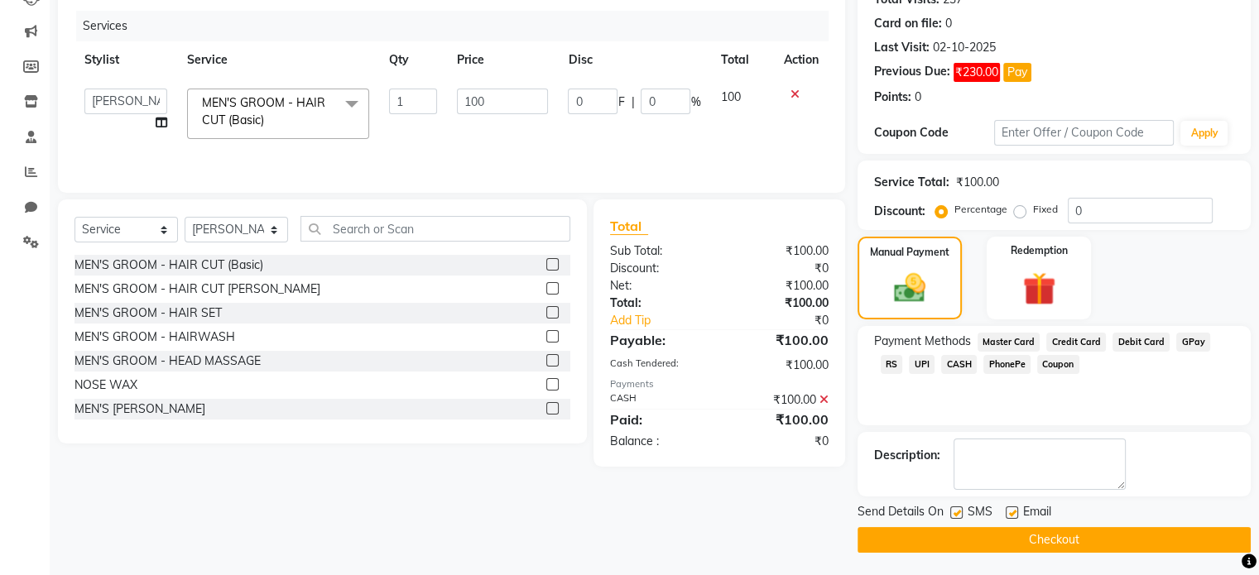
scroll to position [195, 0]
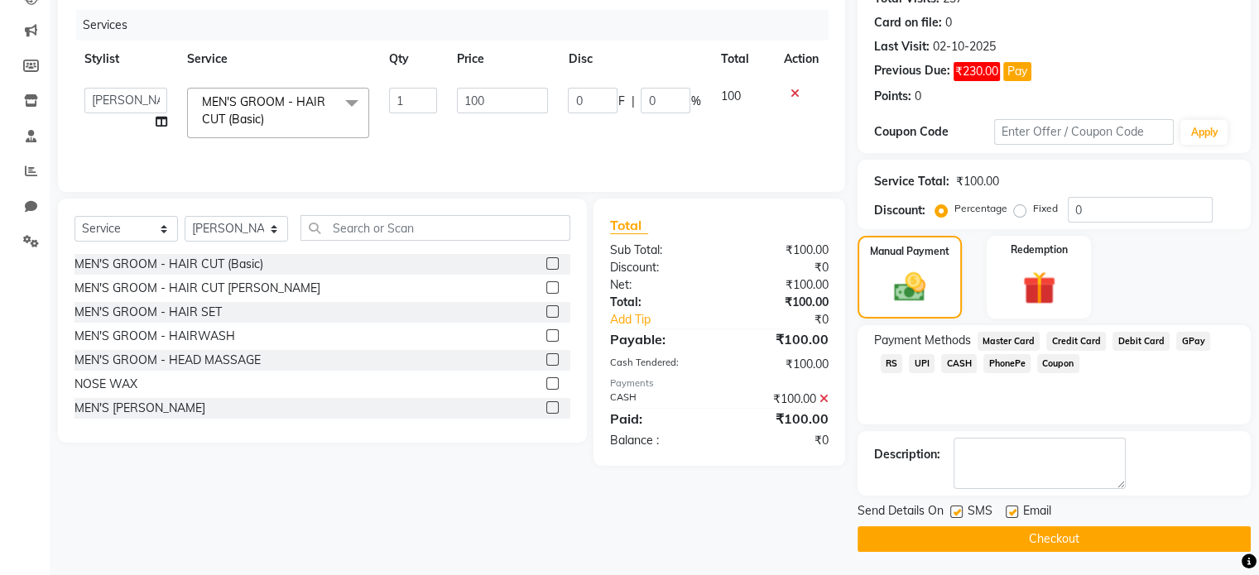
click at [1034, 541] on button "Checkout" at bounding box center [1053, 539] width 393 height 26
